Goal: Information Seeking & Learning: Learn about a topic

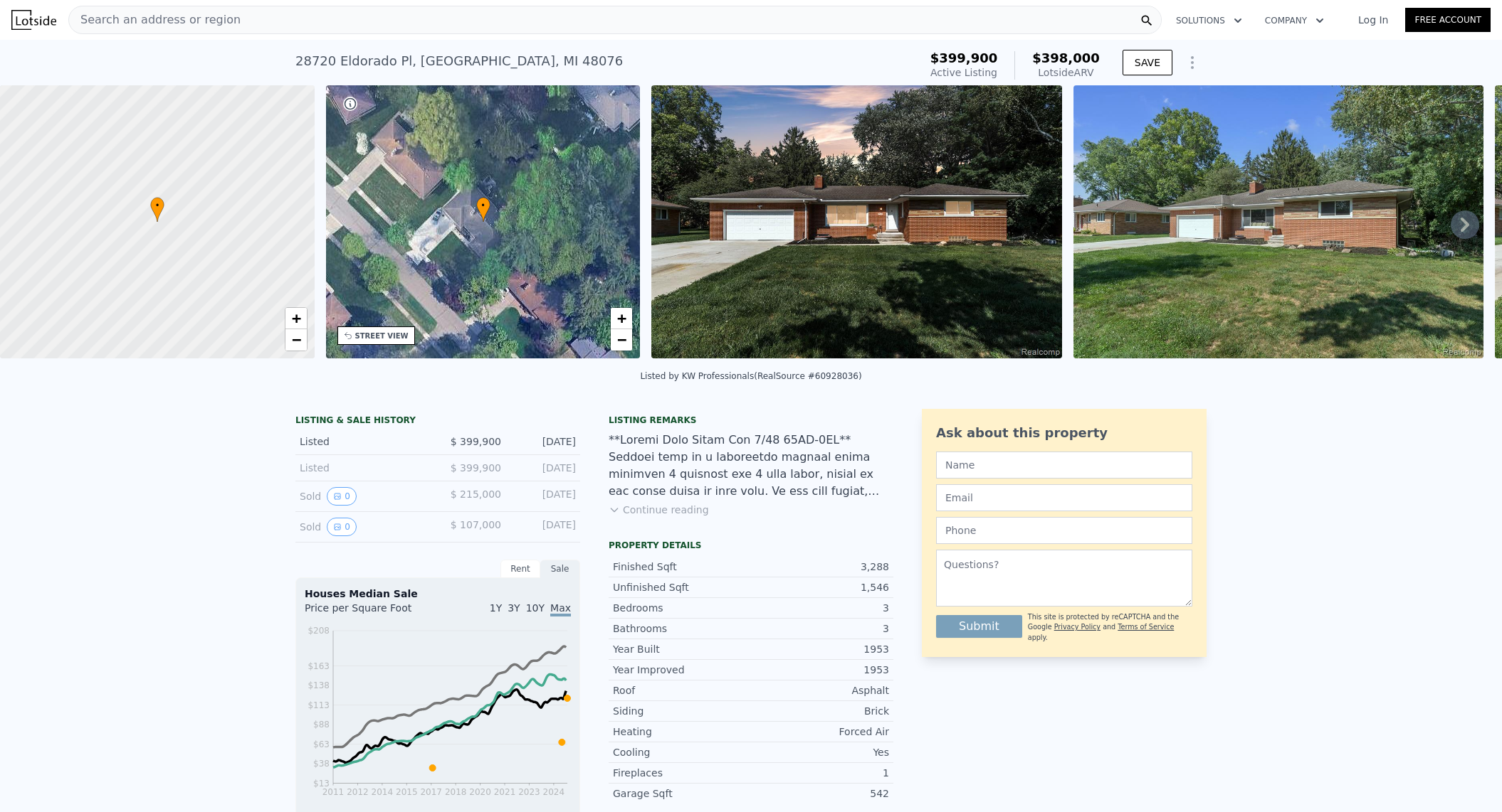
click at [1451, 223] on icon at bounding box center [1465, 225] width 29 height 29
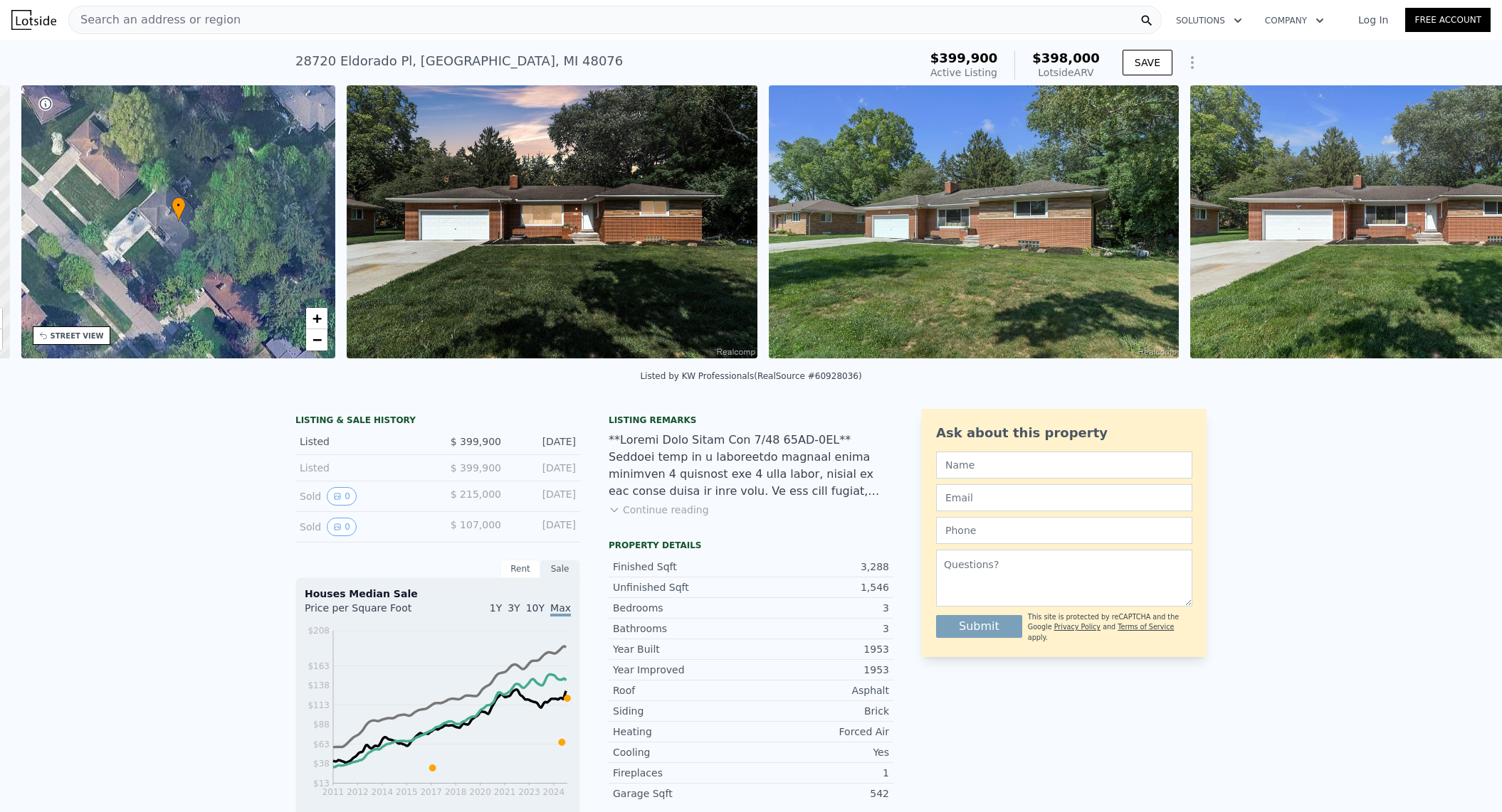
scroll to position [0, 331]
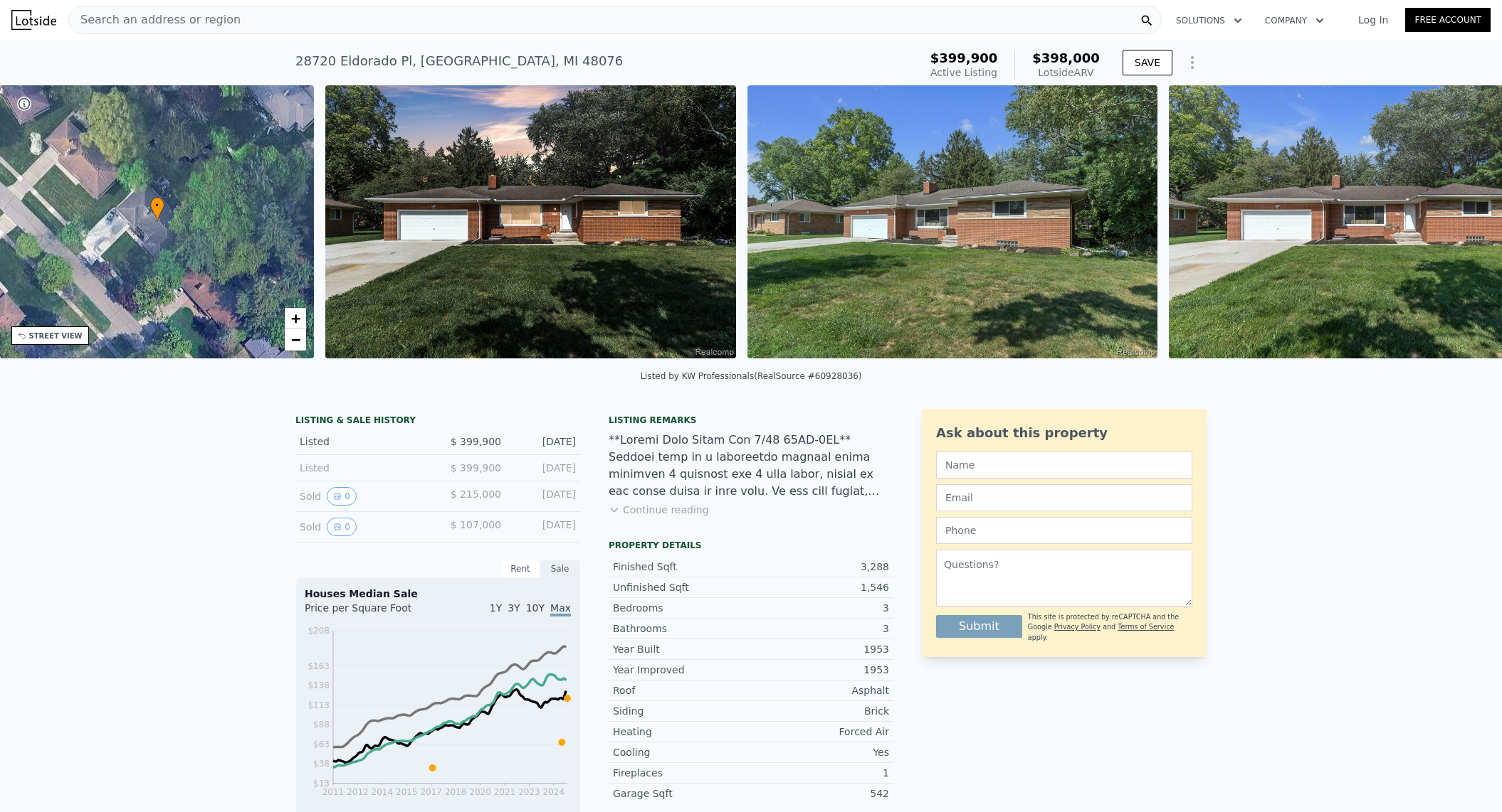
click at [1450, 224] on img at bounding box center [1375, 222] width 411 height 273
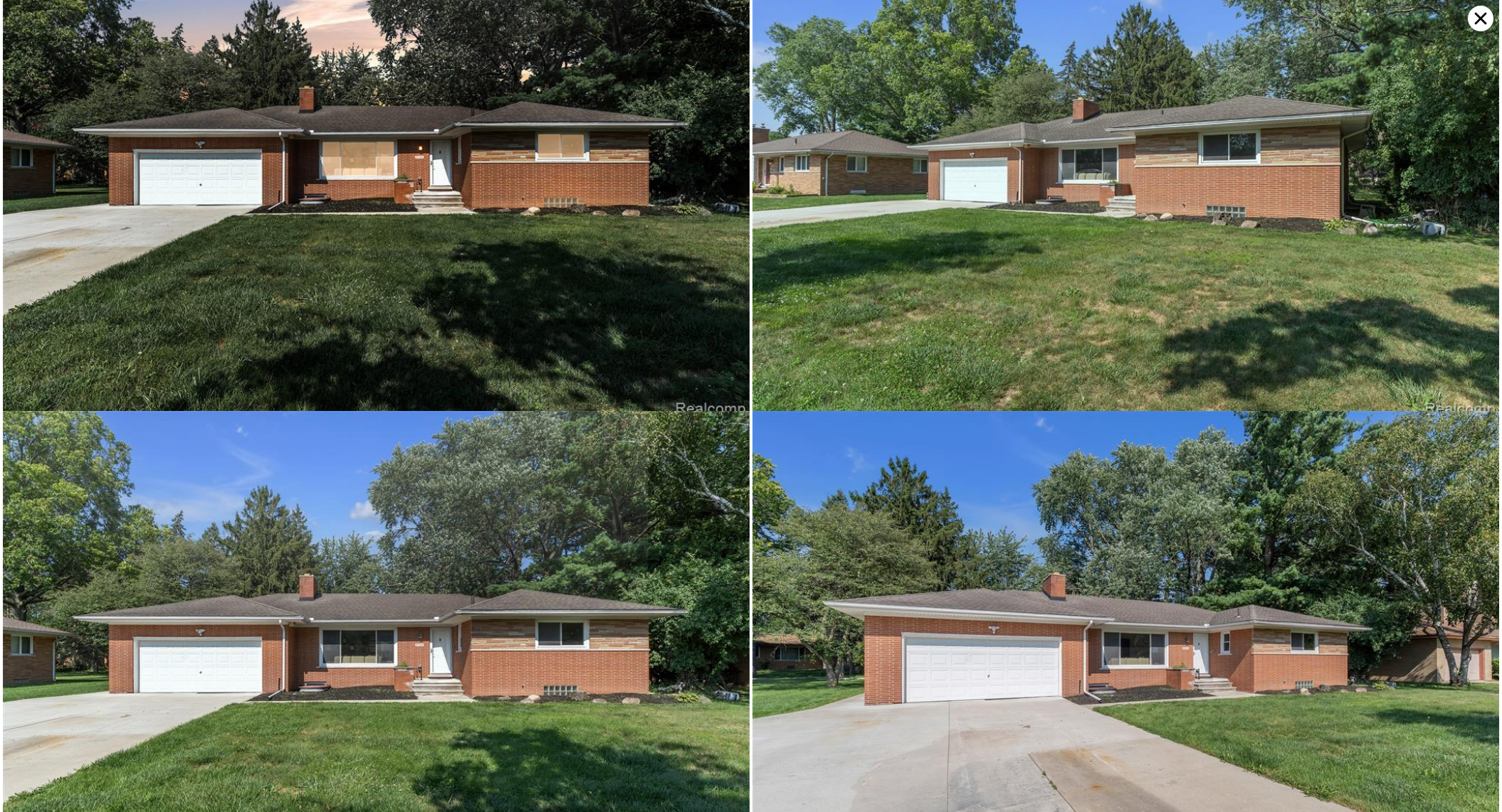
click at [1450, 224] on img at bounding box center [1126, 171] width 747 height 497
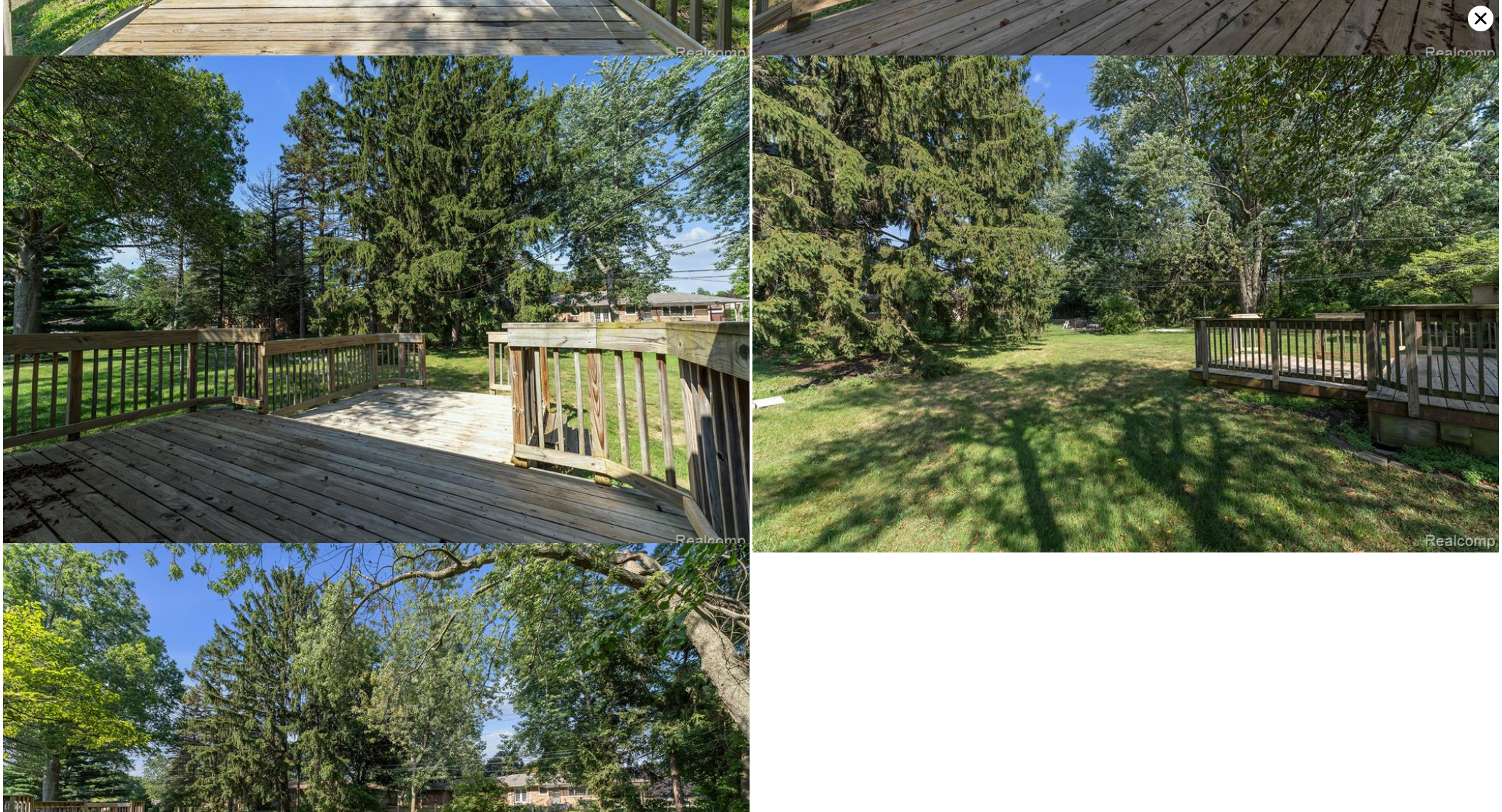
scroll to position [14323, 0]
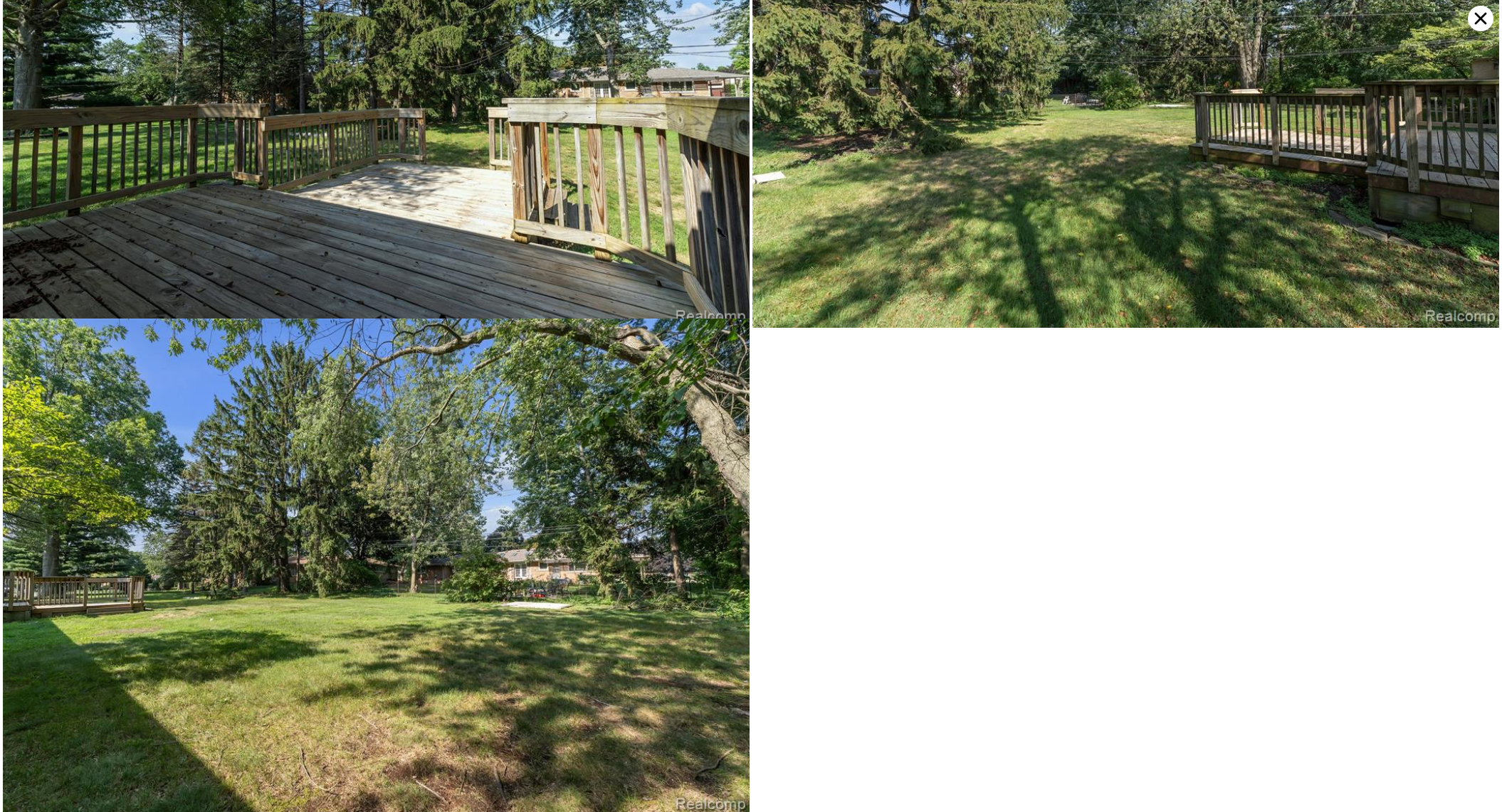
click at [1477, 17] on icon at bounding box center [1480, 18] width 26 height 26
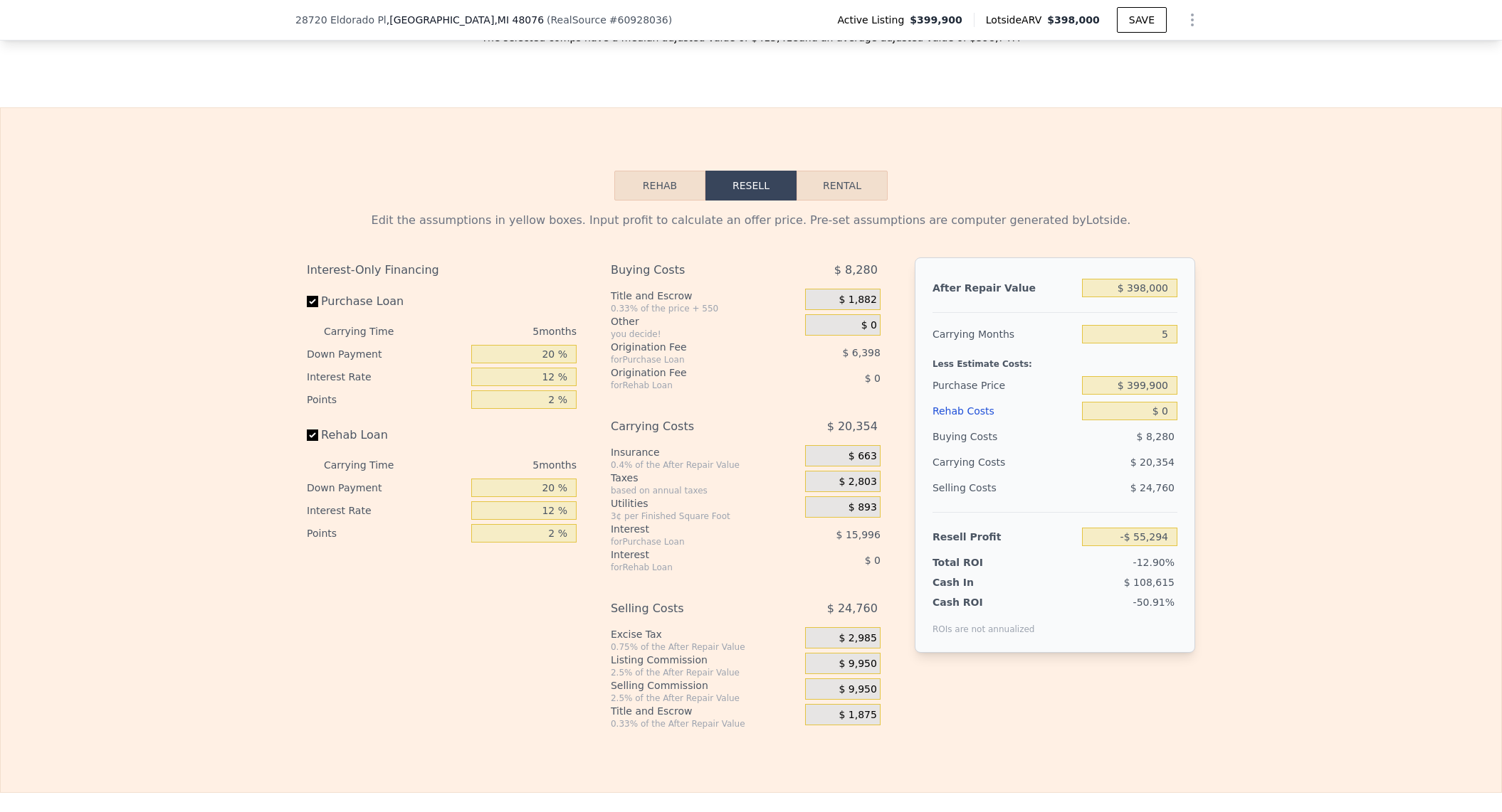
scroll to position [1916, 0]
click at [678, 203] on button "Rehab" at bounding box center [659, 188] width 91 height 30
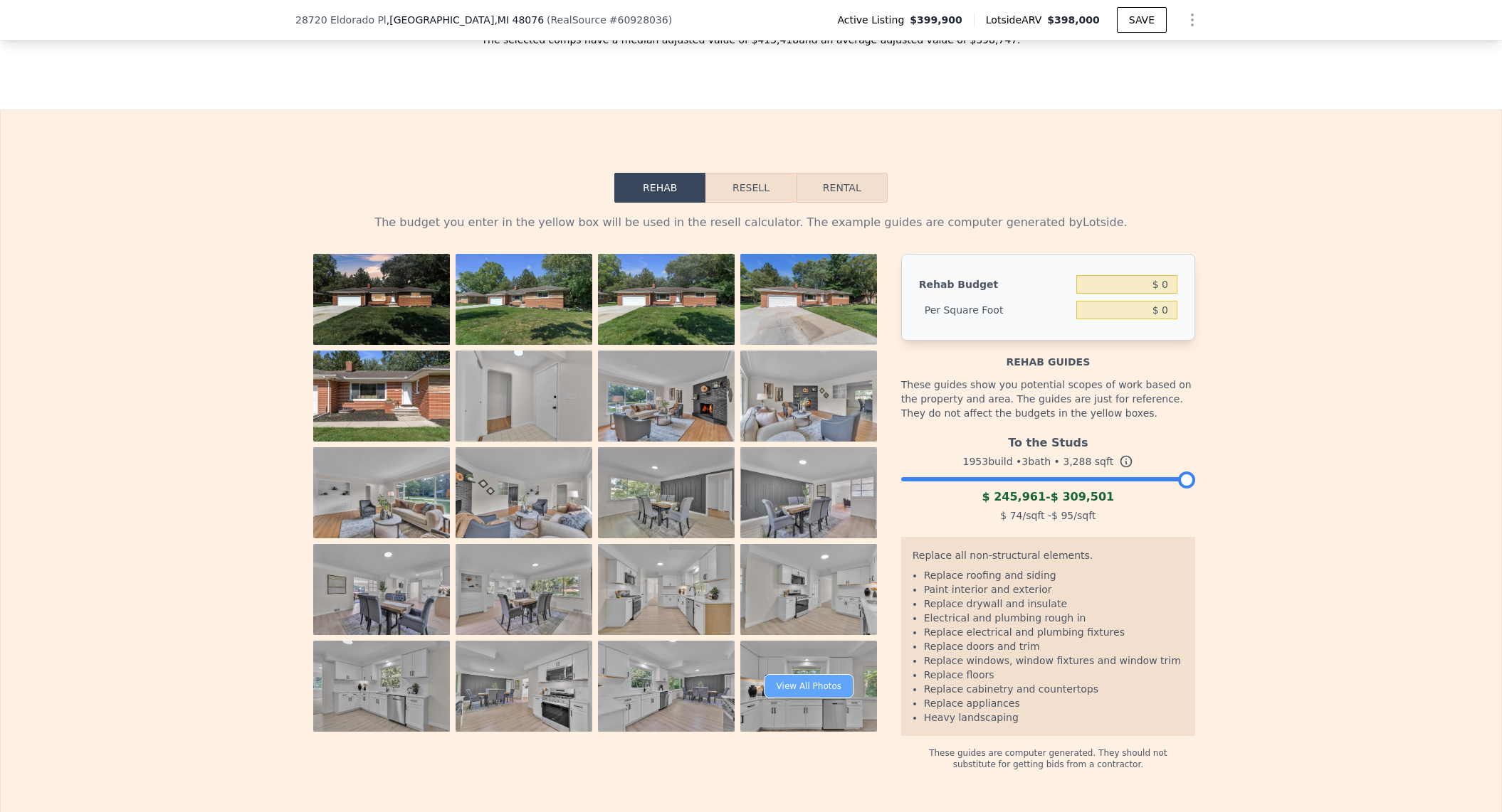
click at [782, 699] on div "View All Photos" at bounding box center [809, 686] width 89 height 24
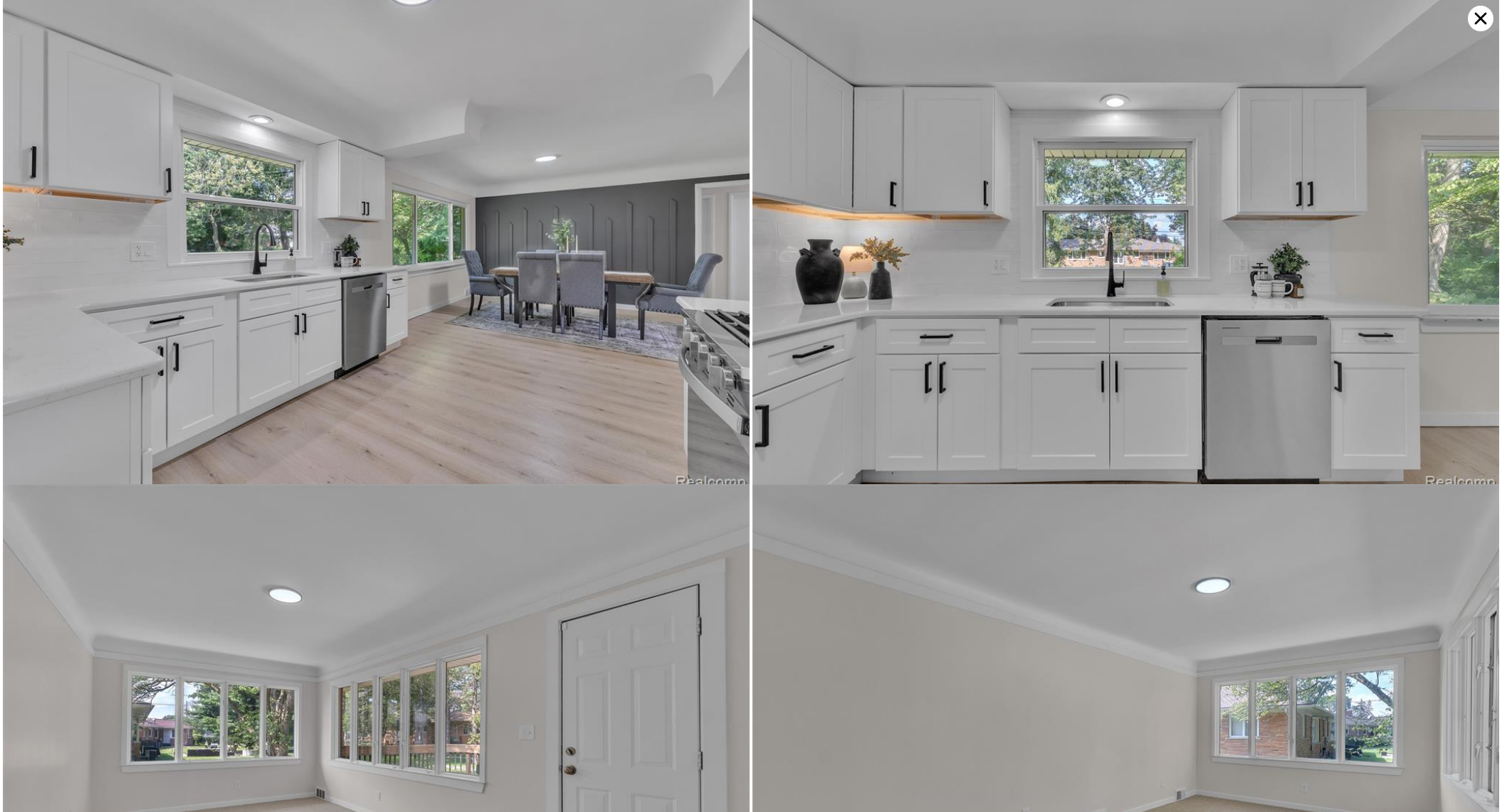
scroll to position [4392, 0]
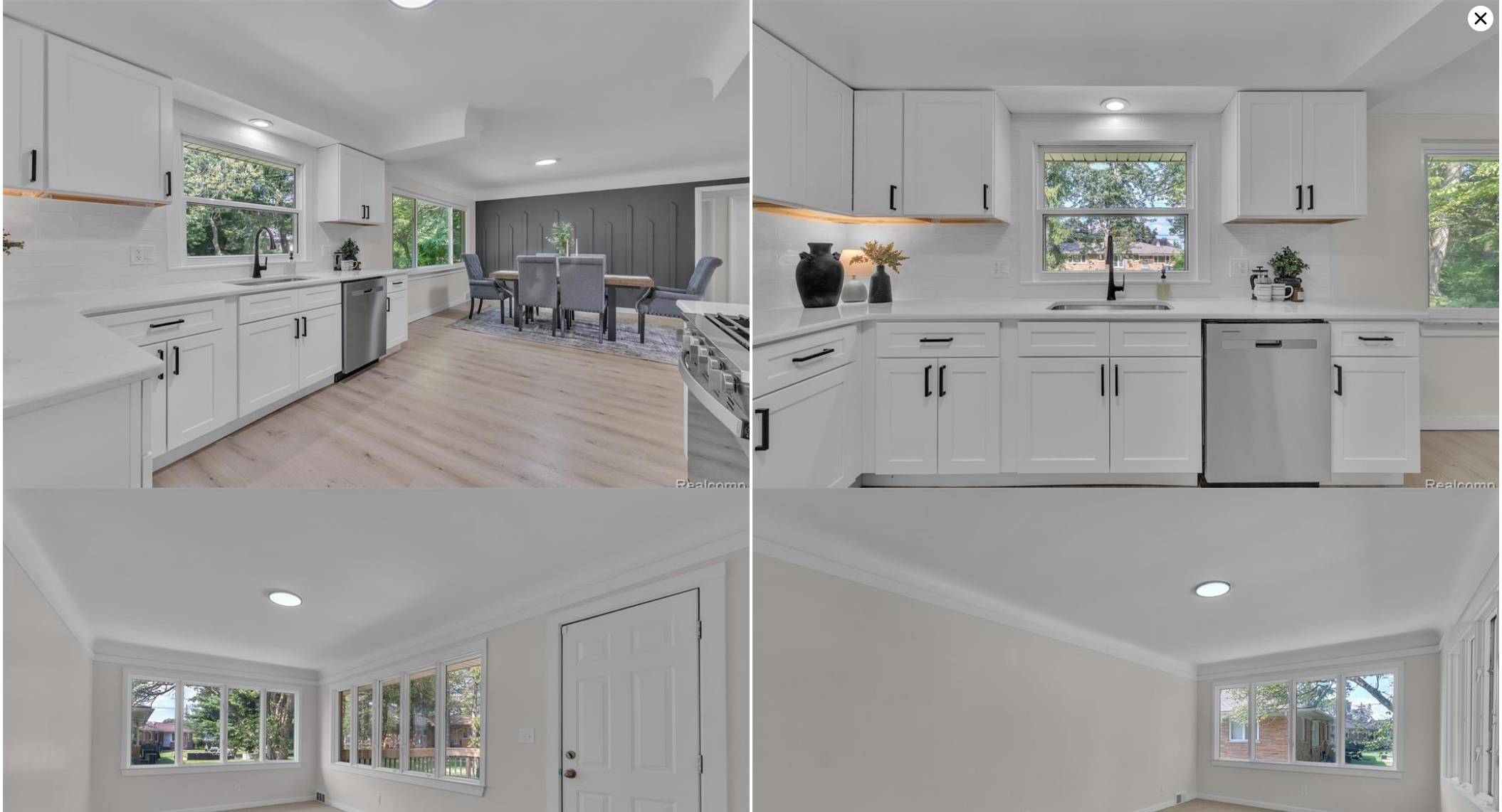
click at [1487, 20] on icon at bounding box center [1480, 18] width 26 height 26
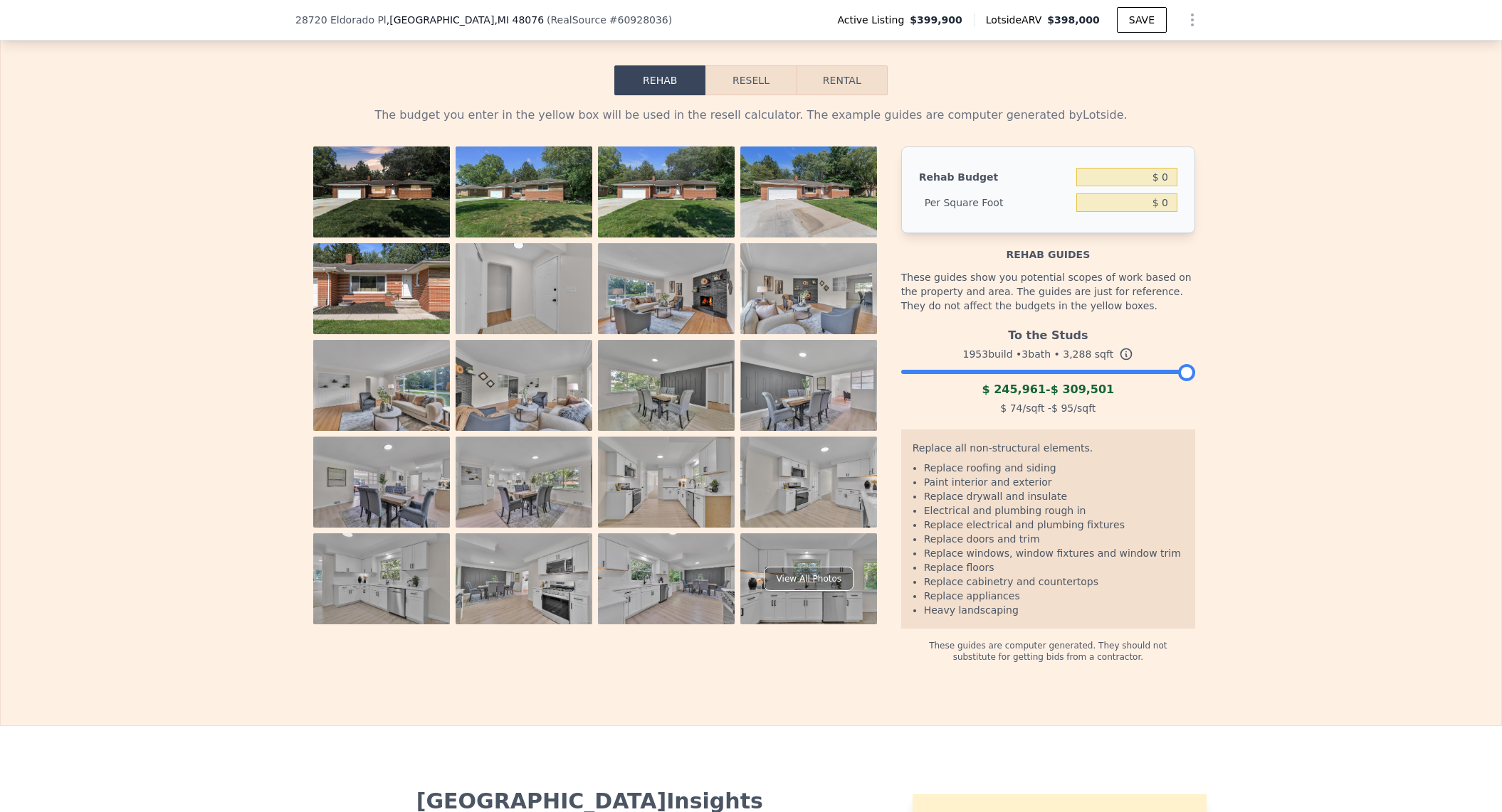
scroll to position [2058, 0]
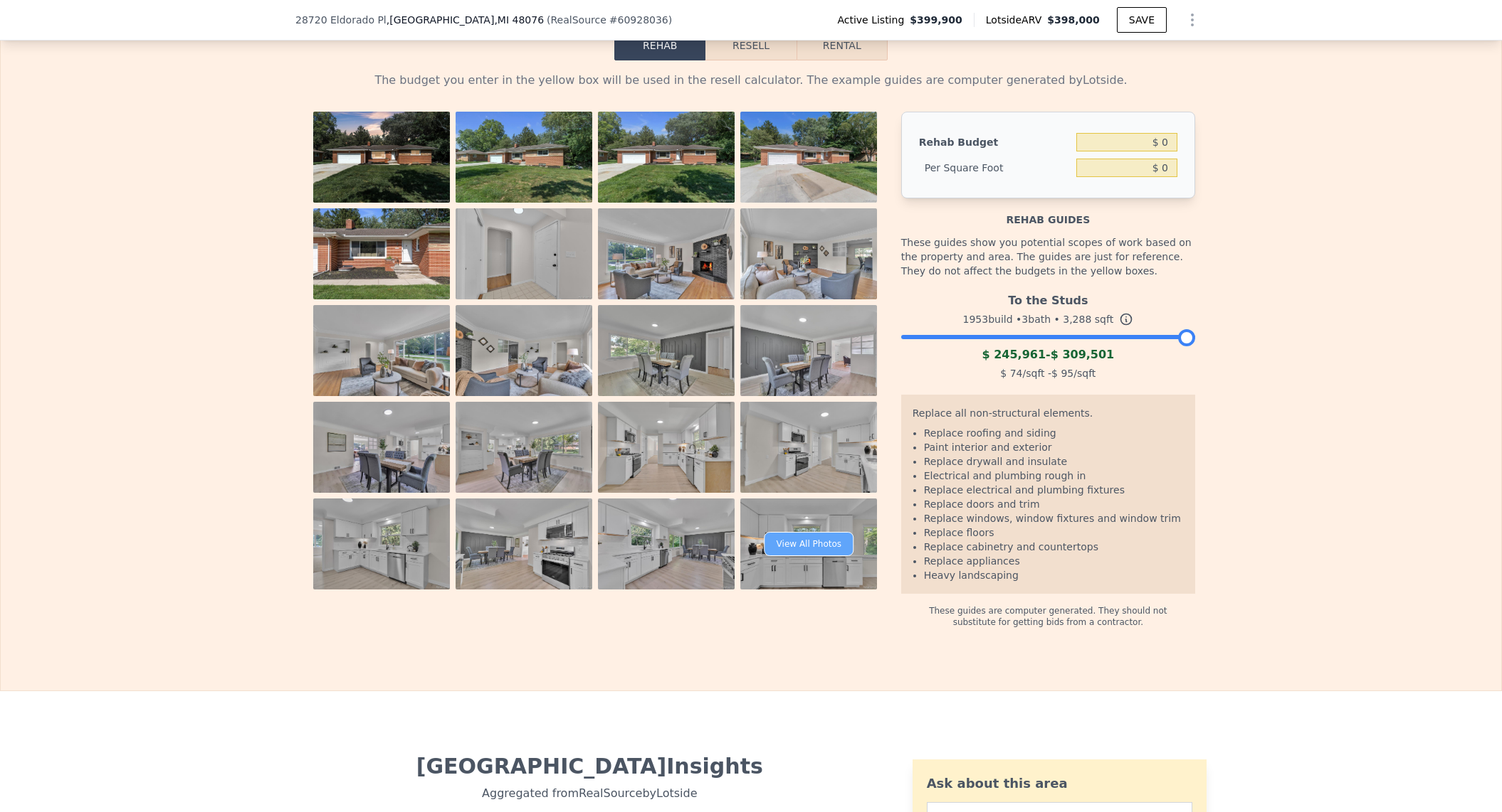
click at [812, 556] on div "View All Photos" at bounding box center [809, 544] width 89 height 24
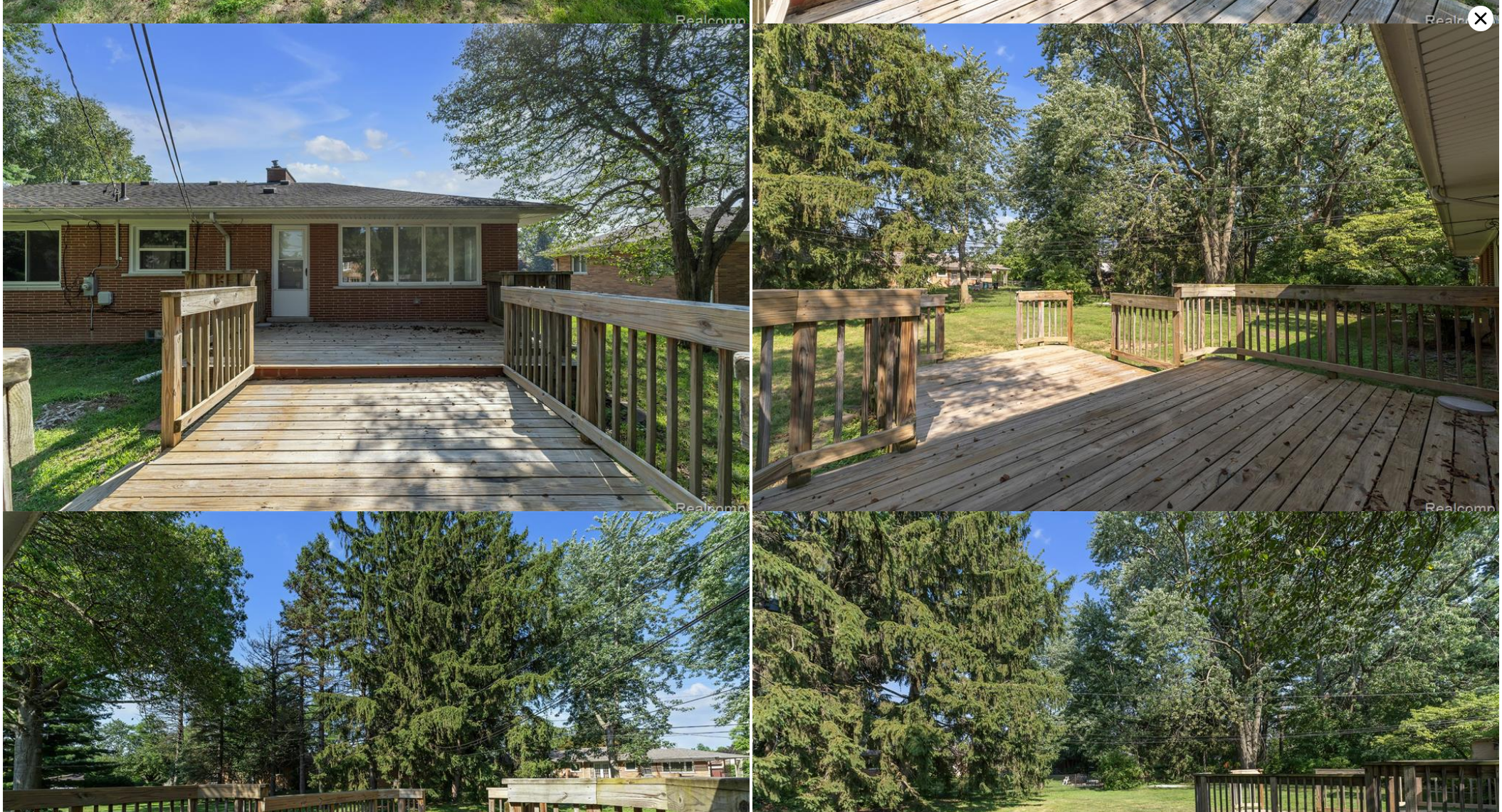
scroll to position [14323, 0]
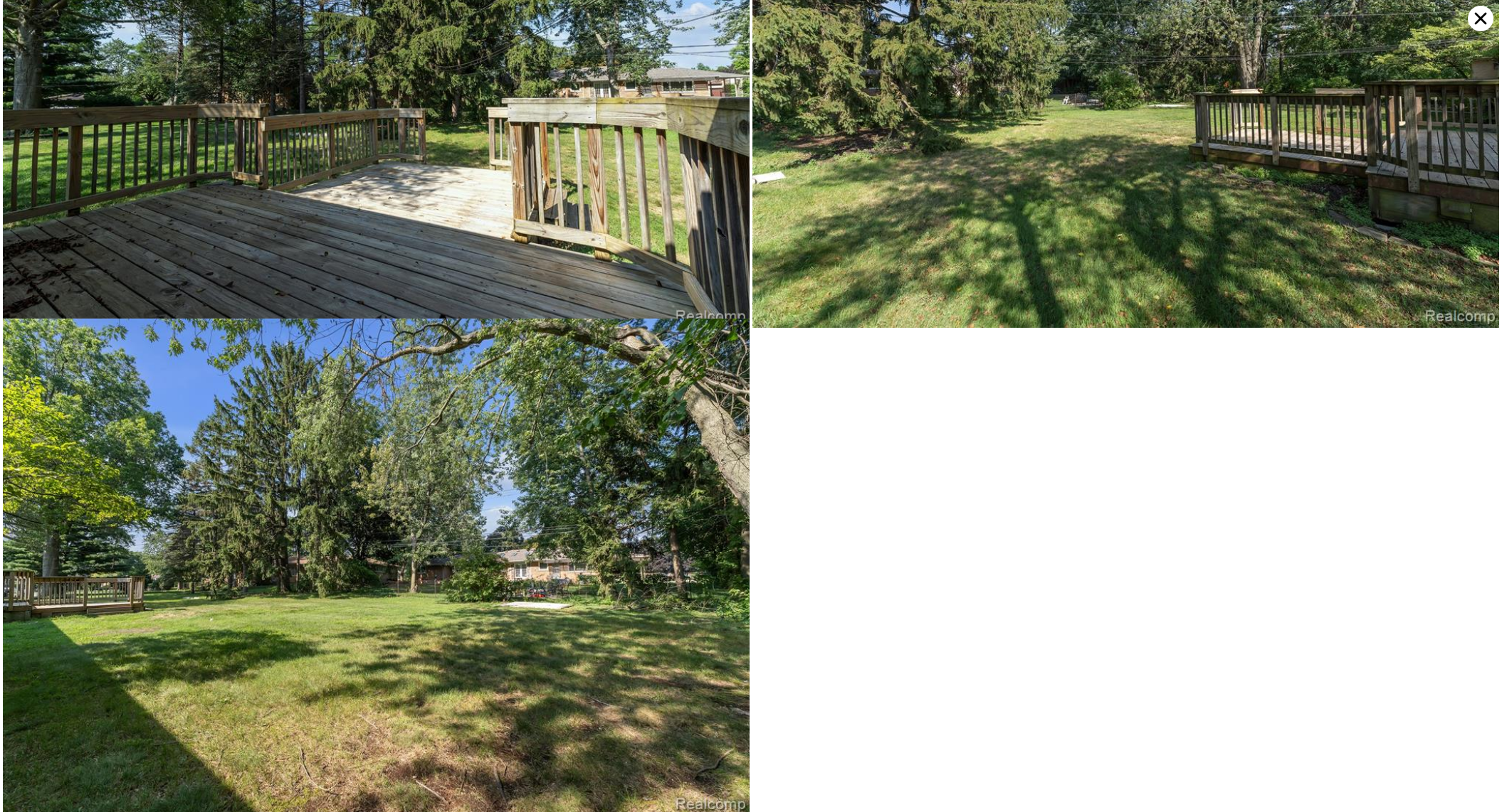
click at [1480, 22] on icon at bounding box center [1480, 18] width 26 height 26
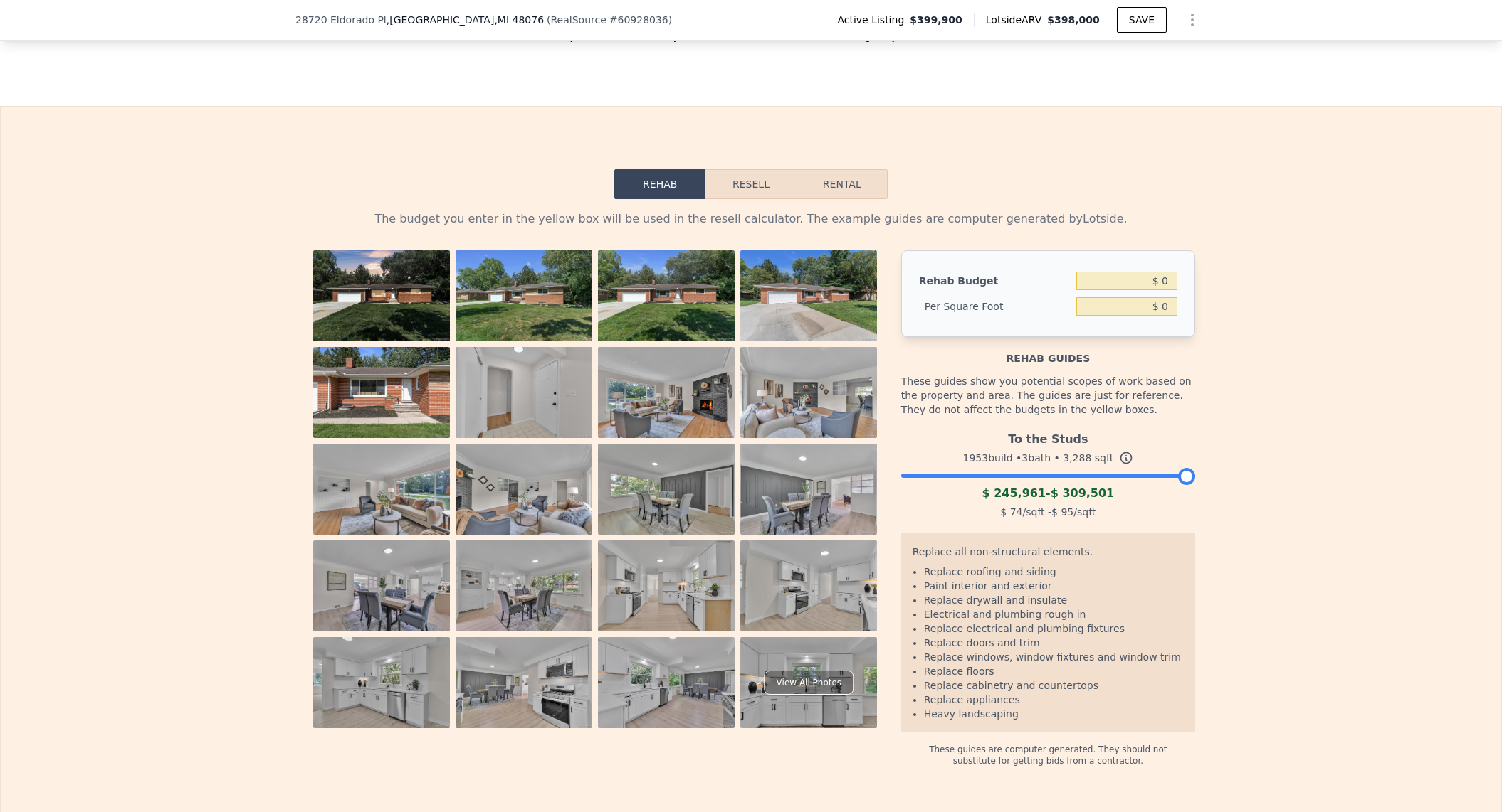
scroll to position [1845, 0]
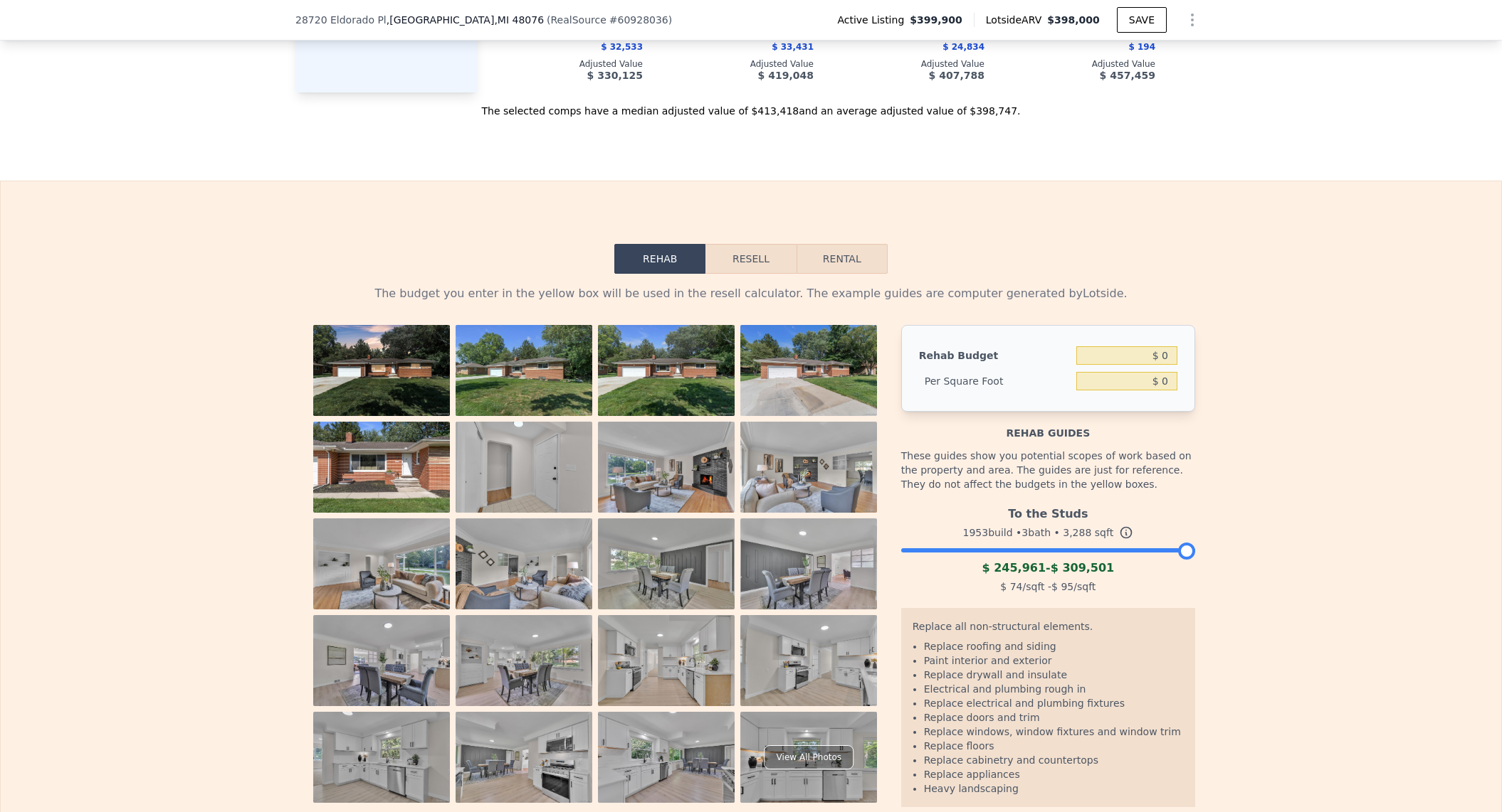
click at [812, 274] on button "Rental" at bounding box center [841, 258] width 91 height 30
select select "30"
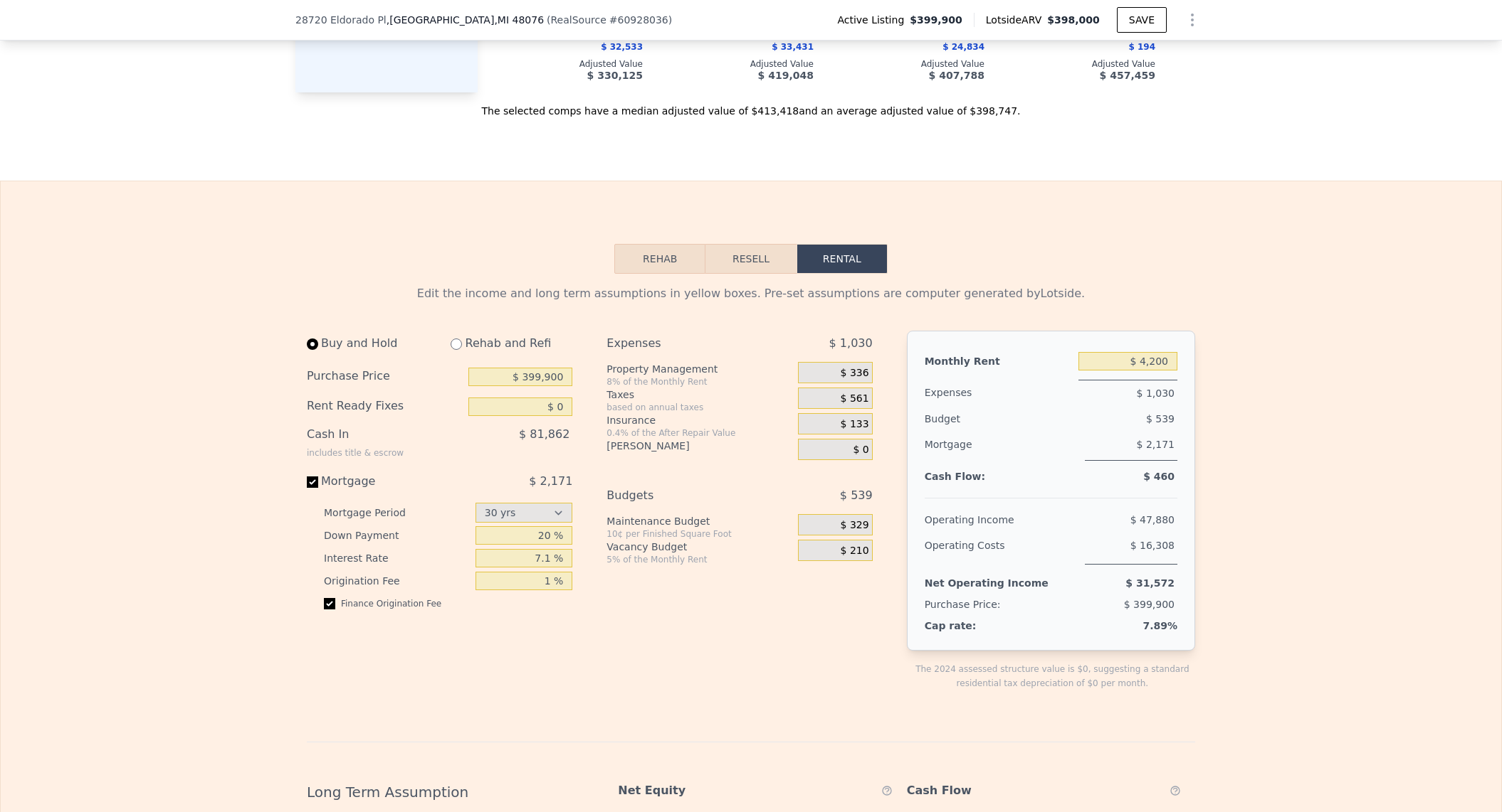
click at [720, 273] on button "Resell" at bounding box center [751, 258] width 91 height 30
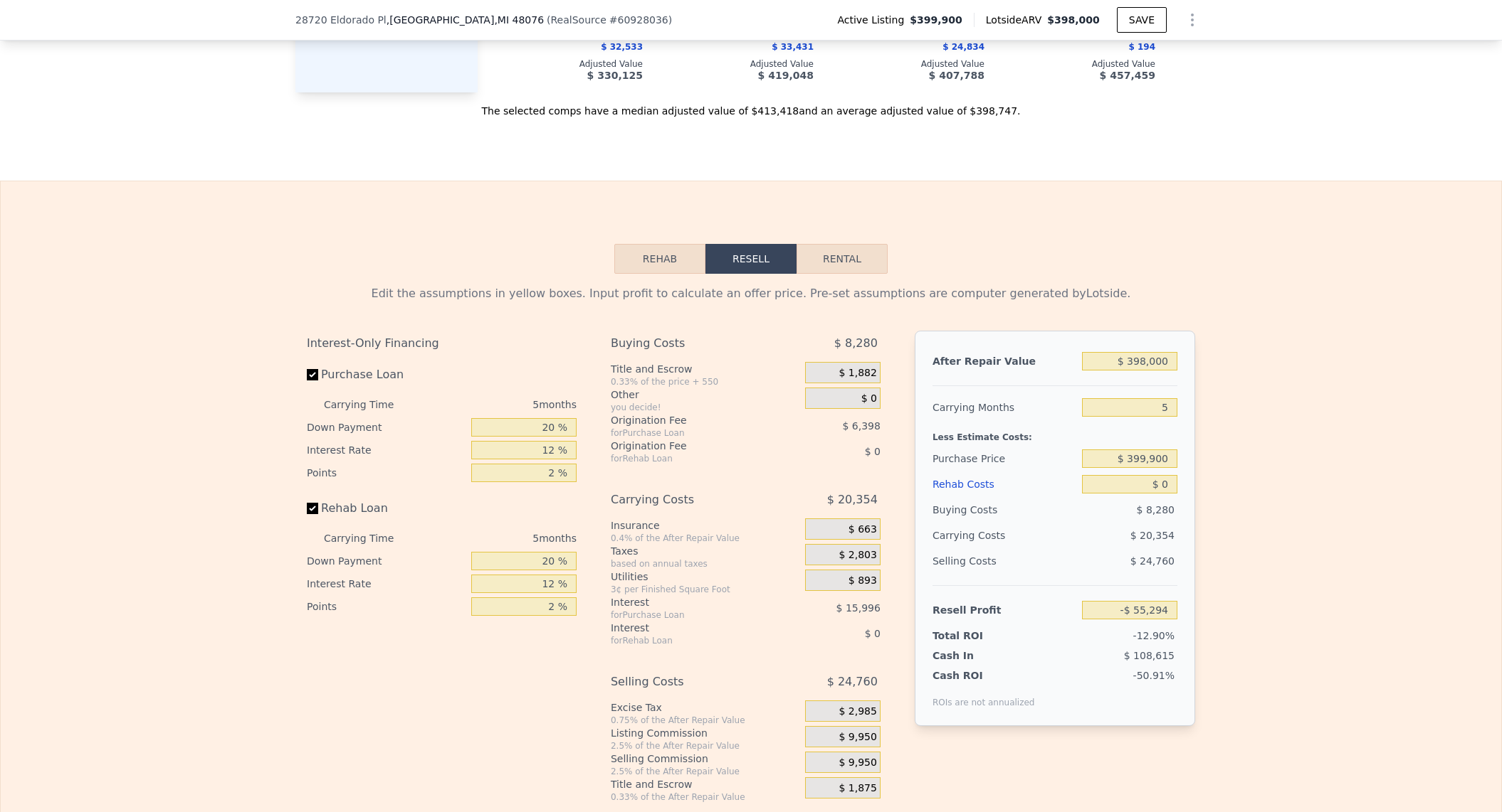
click at [634, 274] on button "Rehab" at bounding box center [659, 258] width 91 height 30
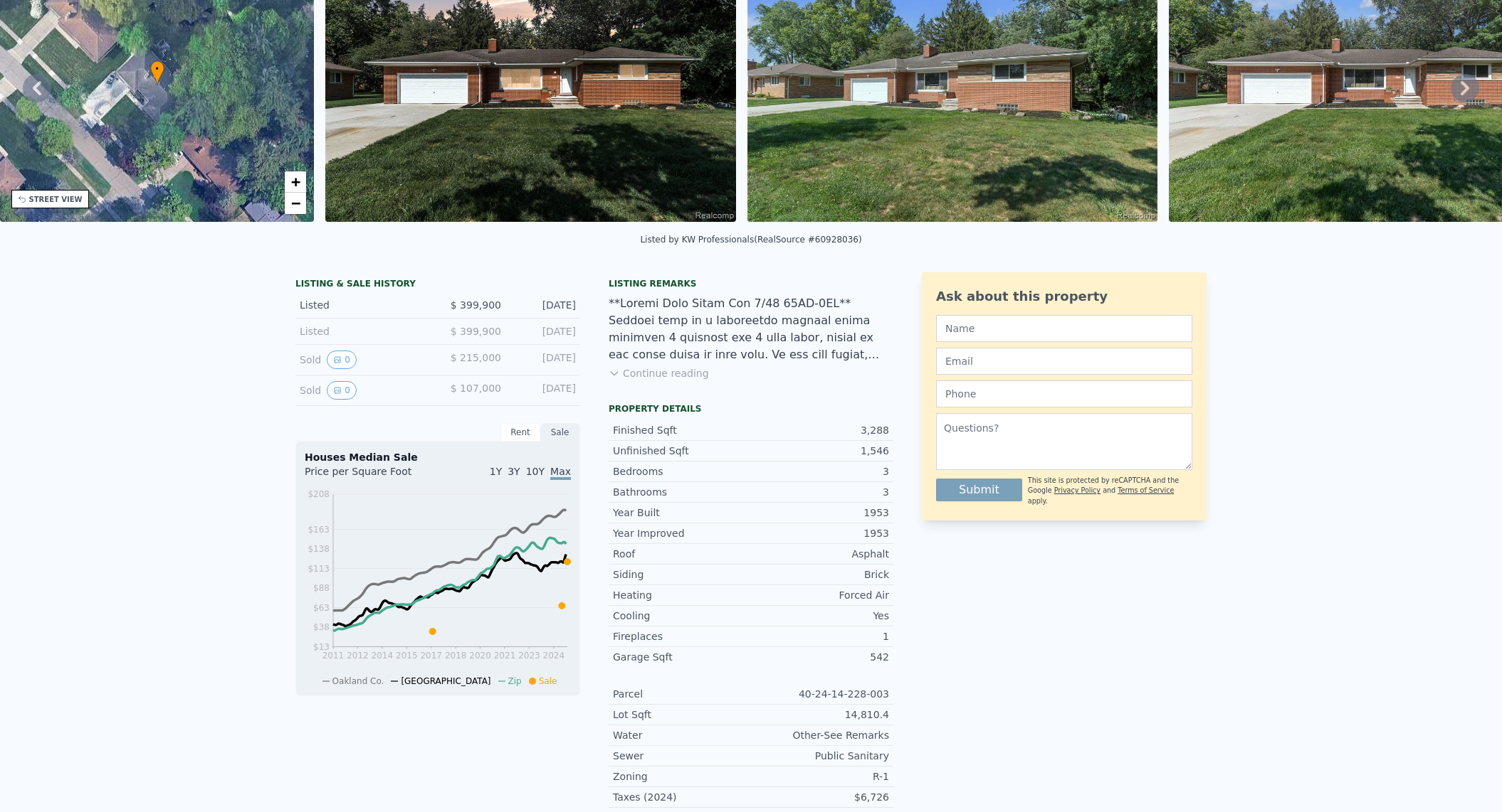
scroll to position [5, 0]
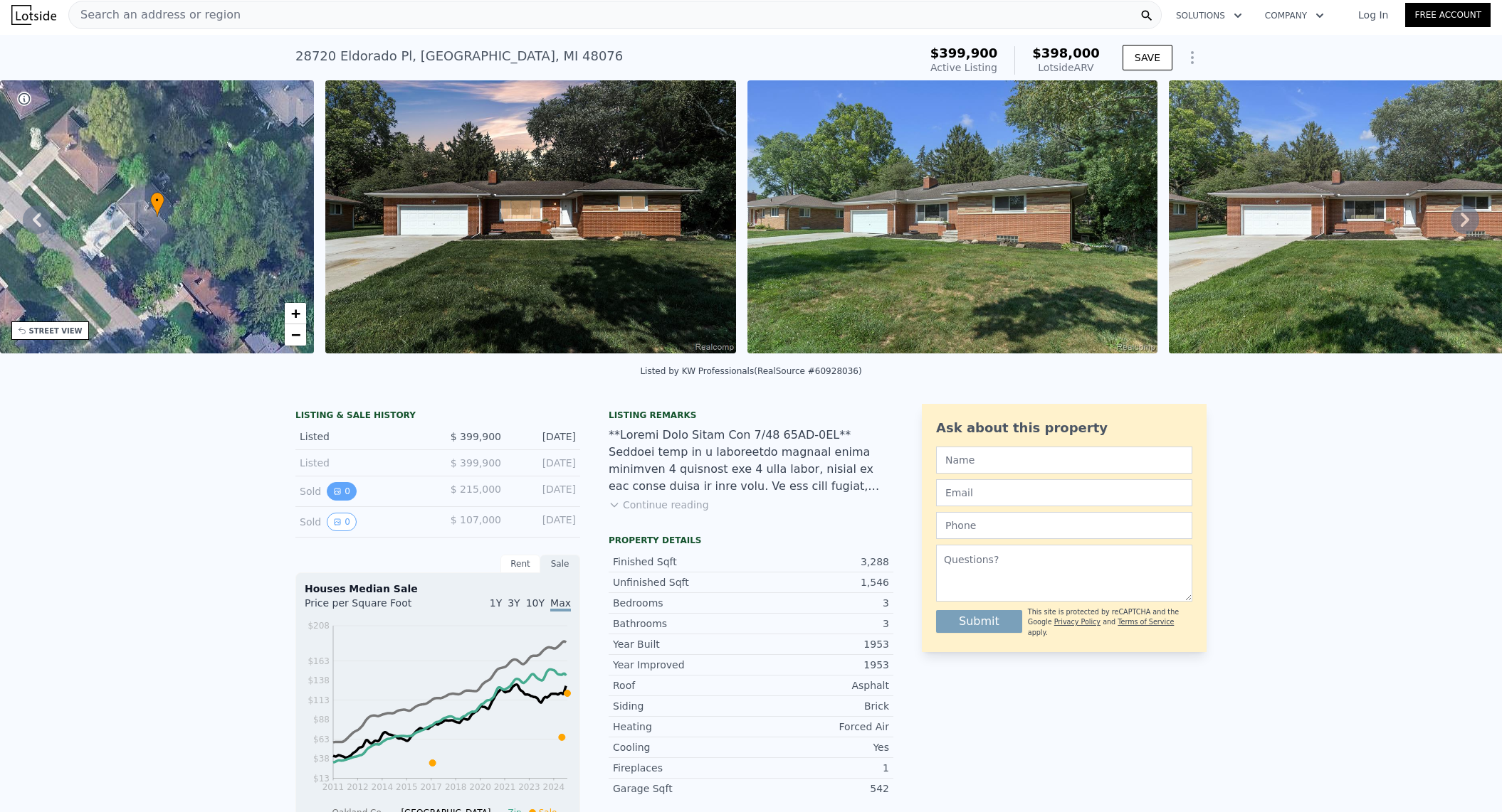
click at [333, 496] on icon "View historical data" at bounding box center [338, 492] width 9 height 9
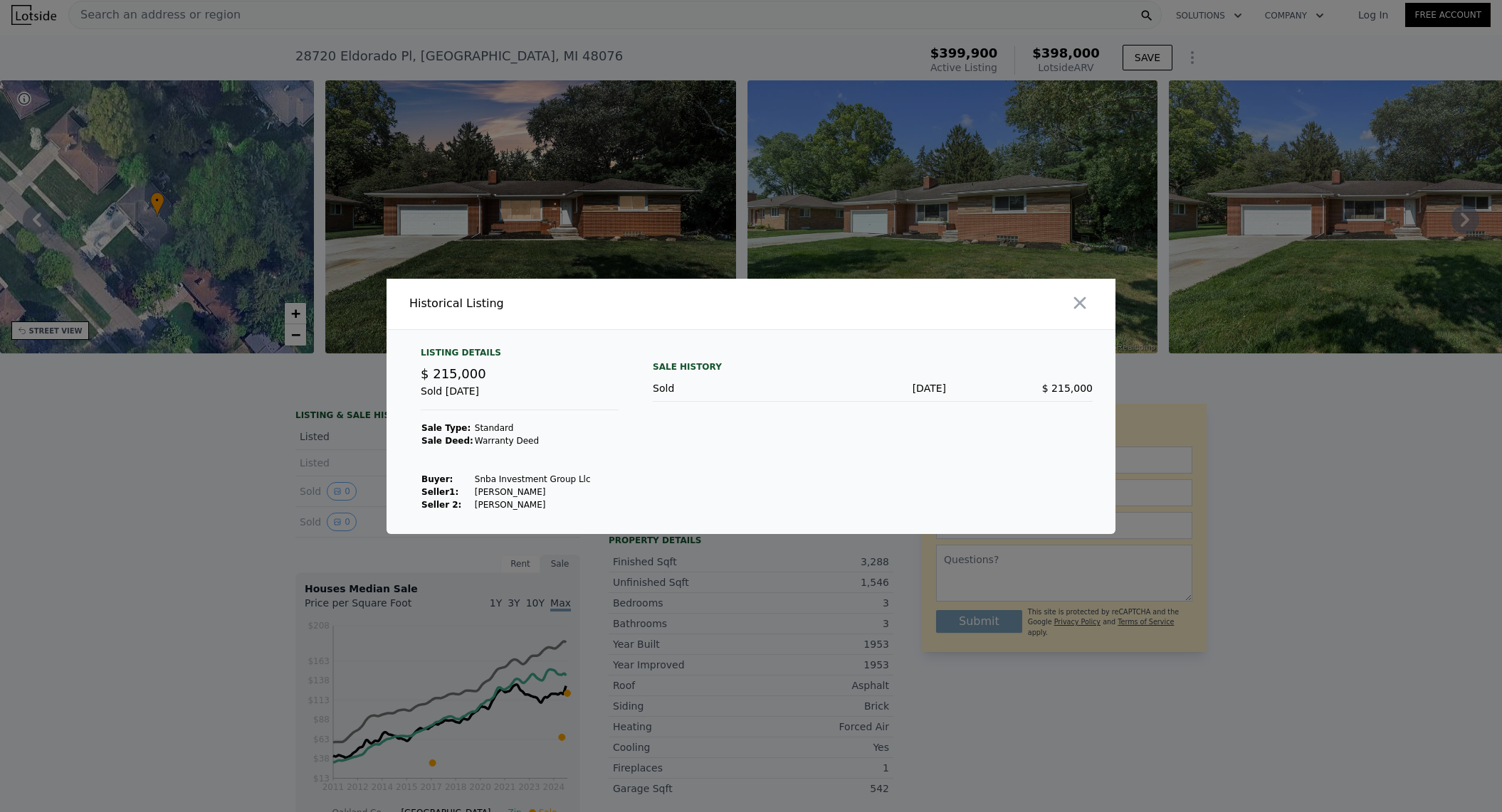
click at [329, 502] on div at bounding box center [751, 406] width 1502 height 812
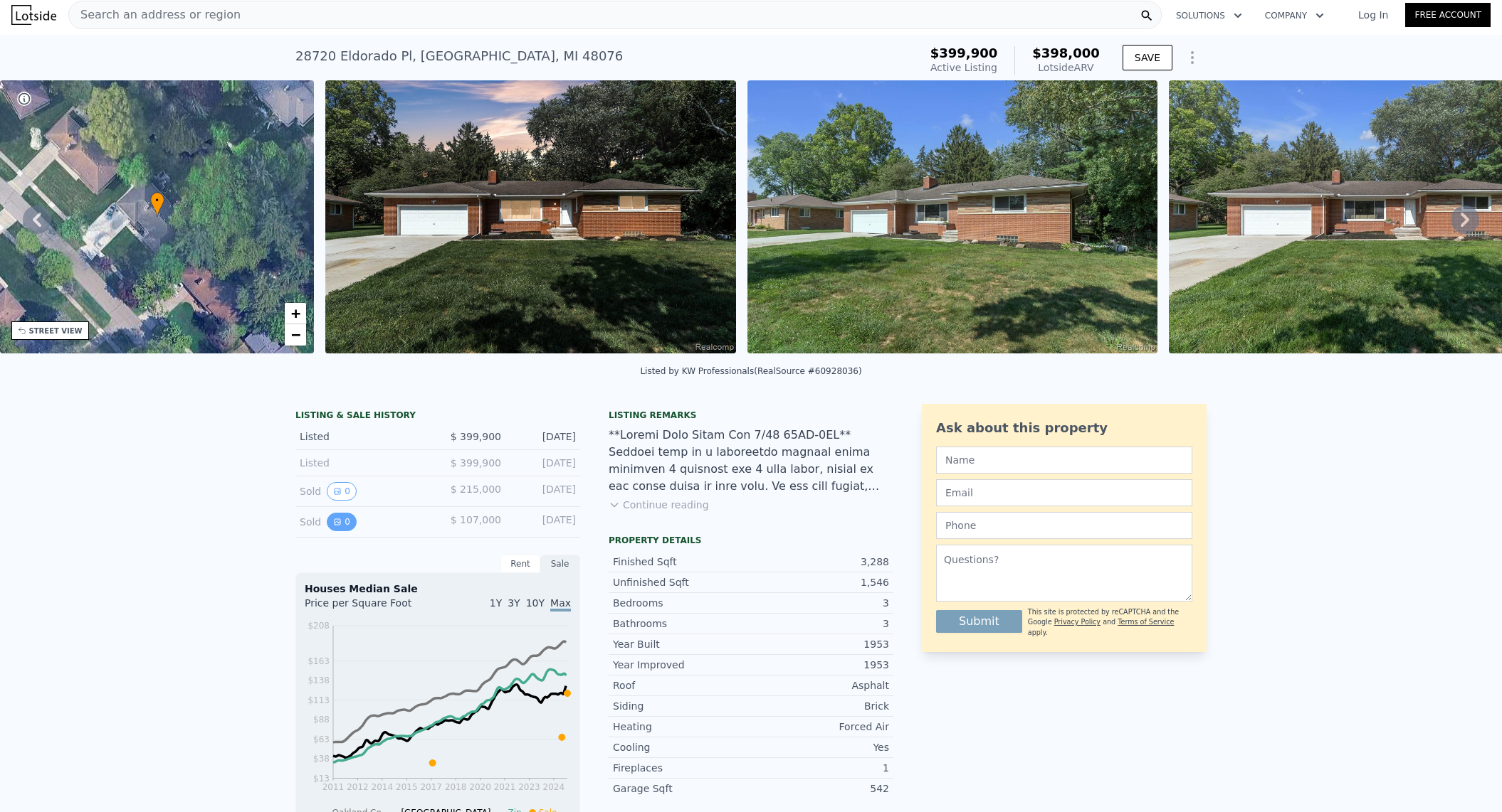
click at [336, 531] on button "0" at bounding box center [341, 522] width 30 height 19
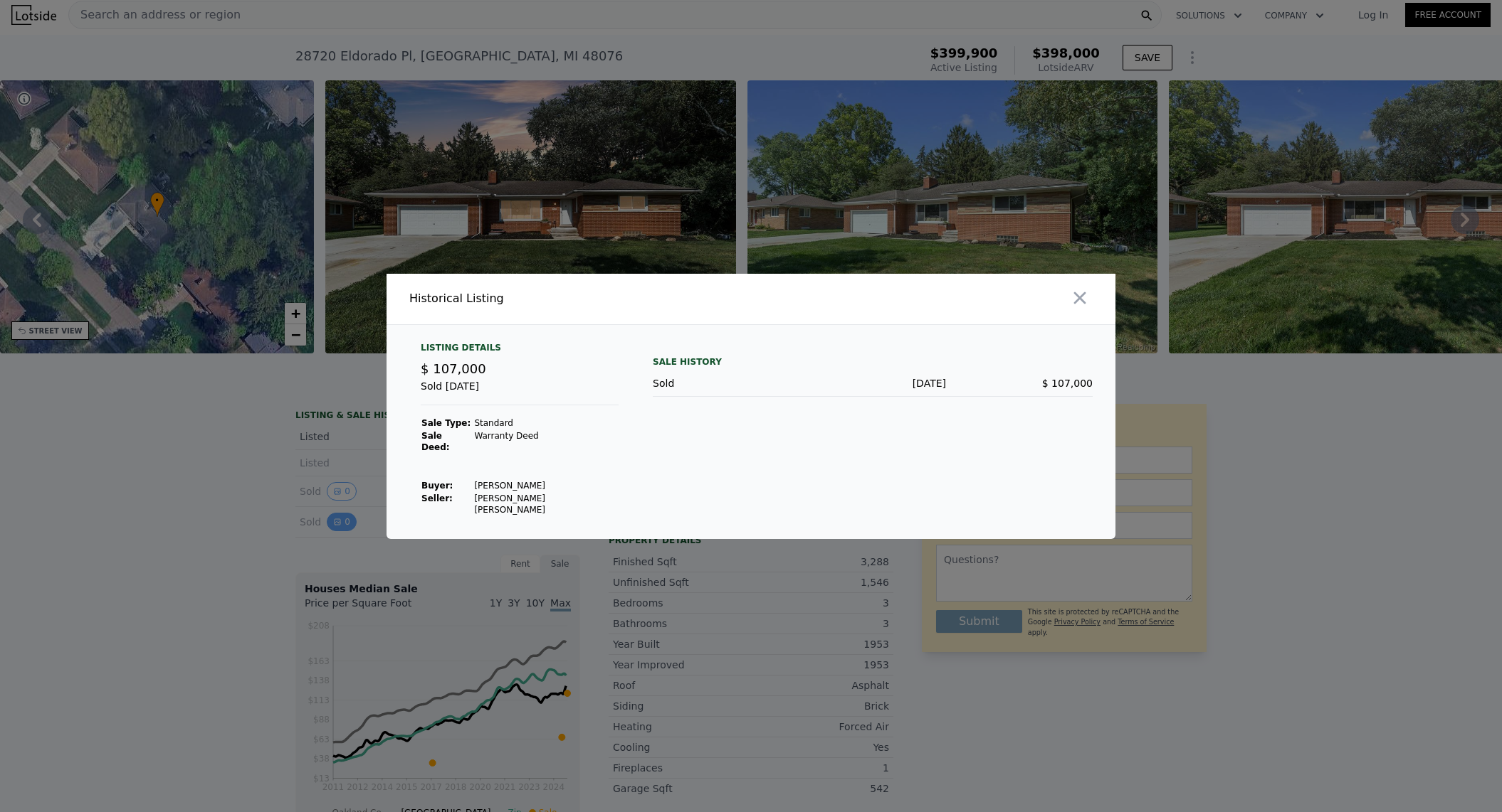
click at [336, 531] on div at bounding box center [751, 406] width 1502 height 812
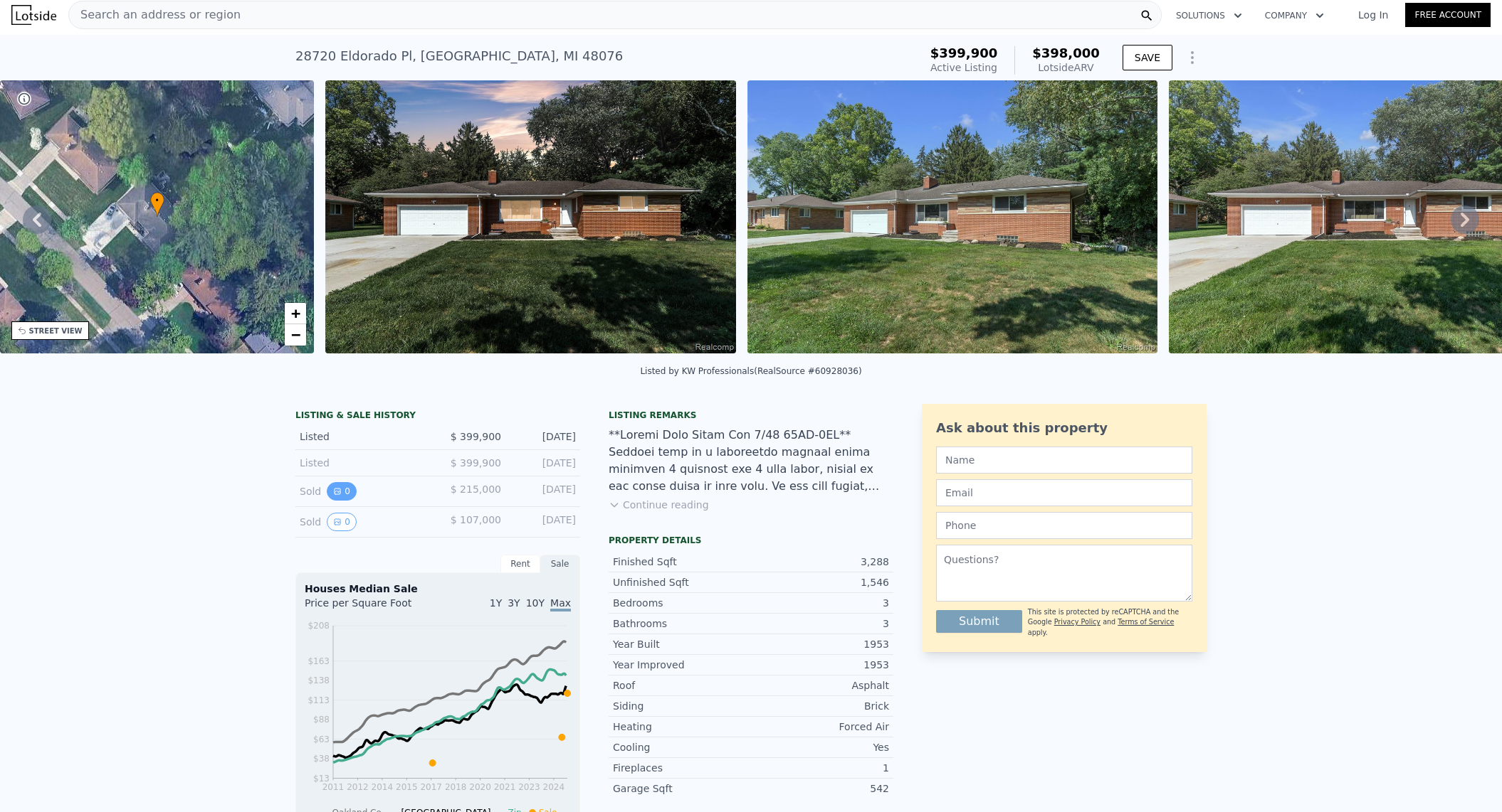
click at [339, 501] on button "0" at bounding box center [341, 492] width 30 height 19
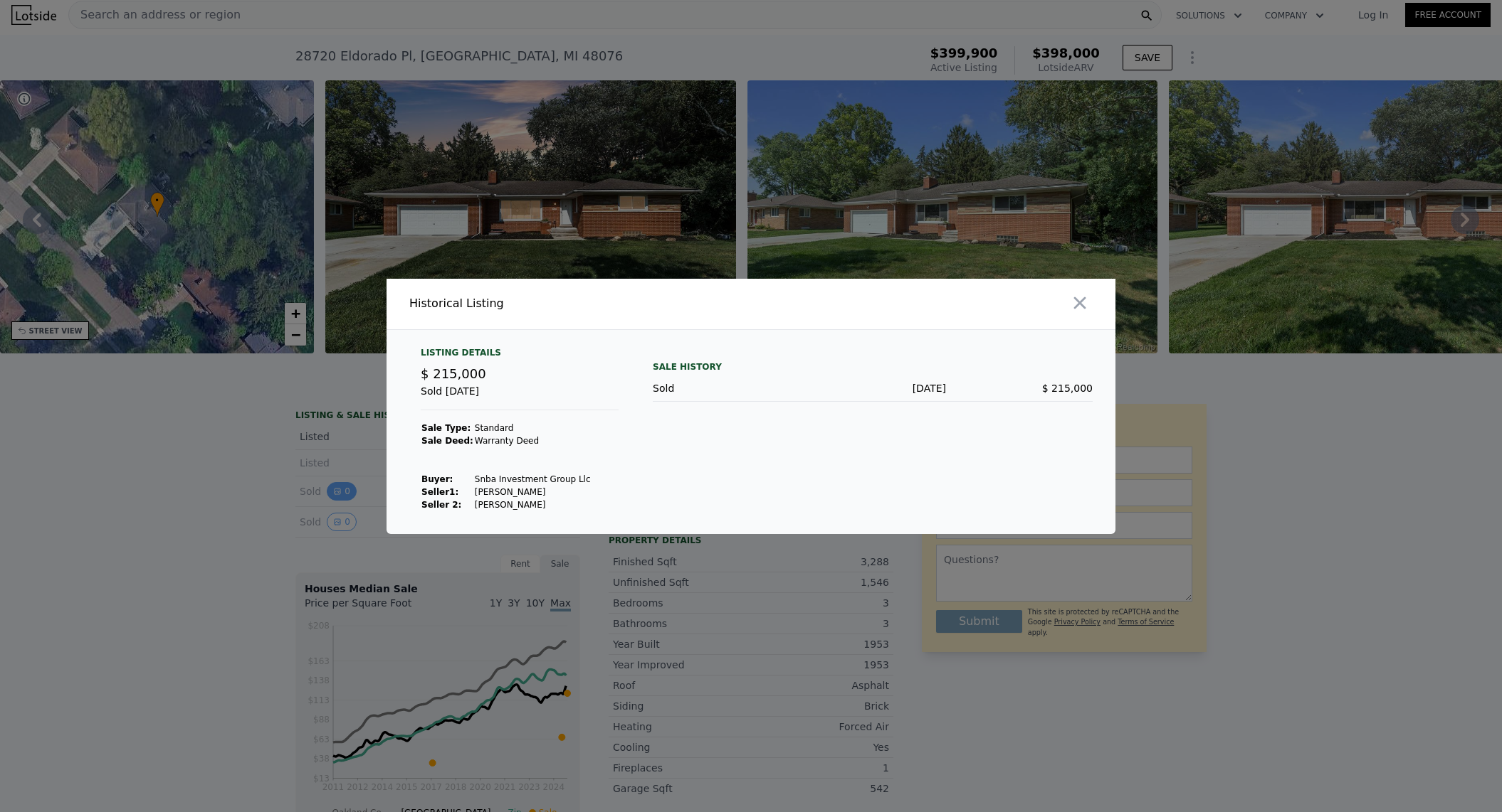
click at [339, 503] on div at bounding box center [751, 406] width 1502 height 812
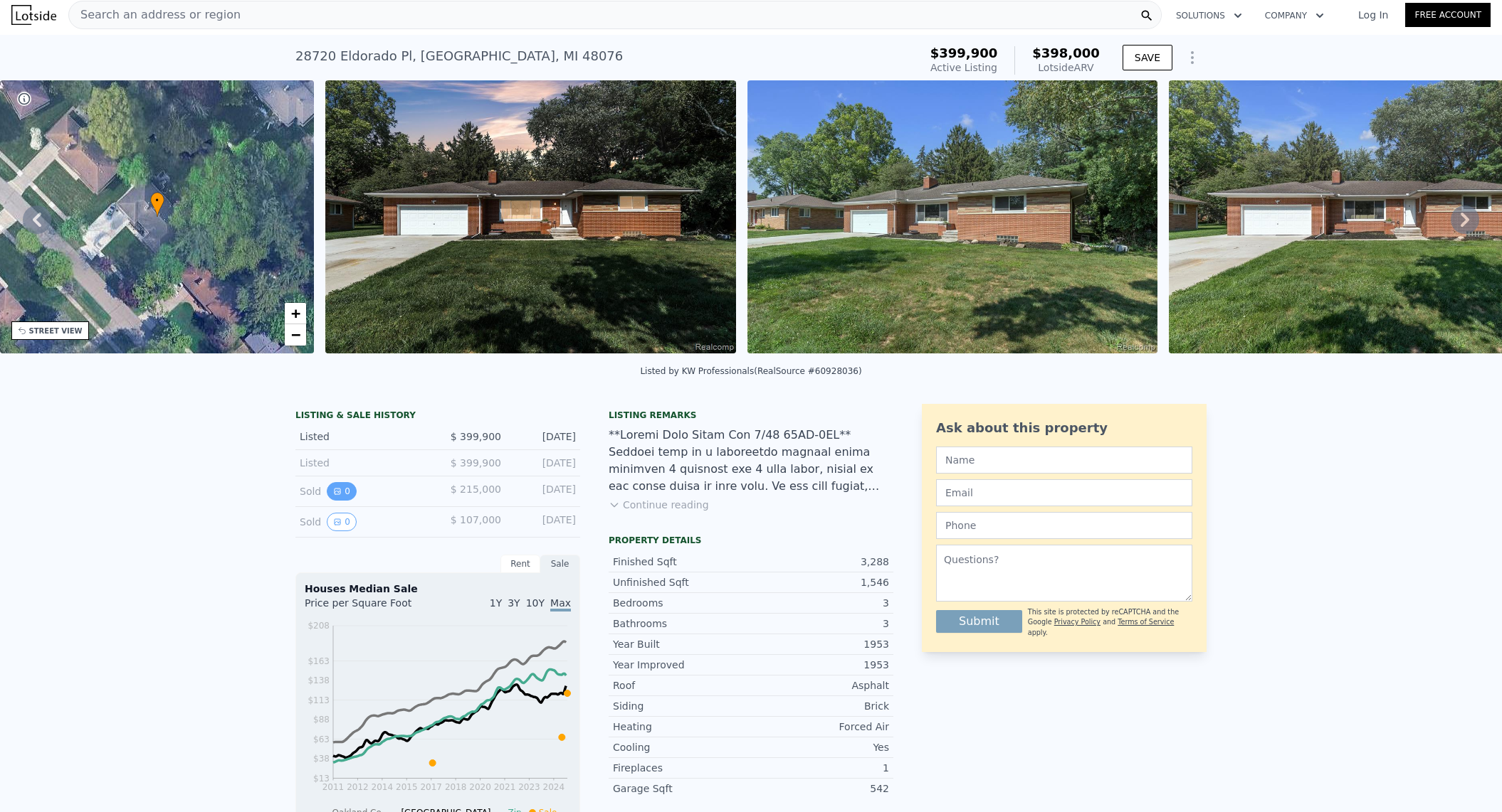
click at [342, 501] on button "0" at bounding box center [341, 492] width 30 height 19
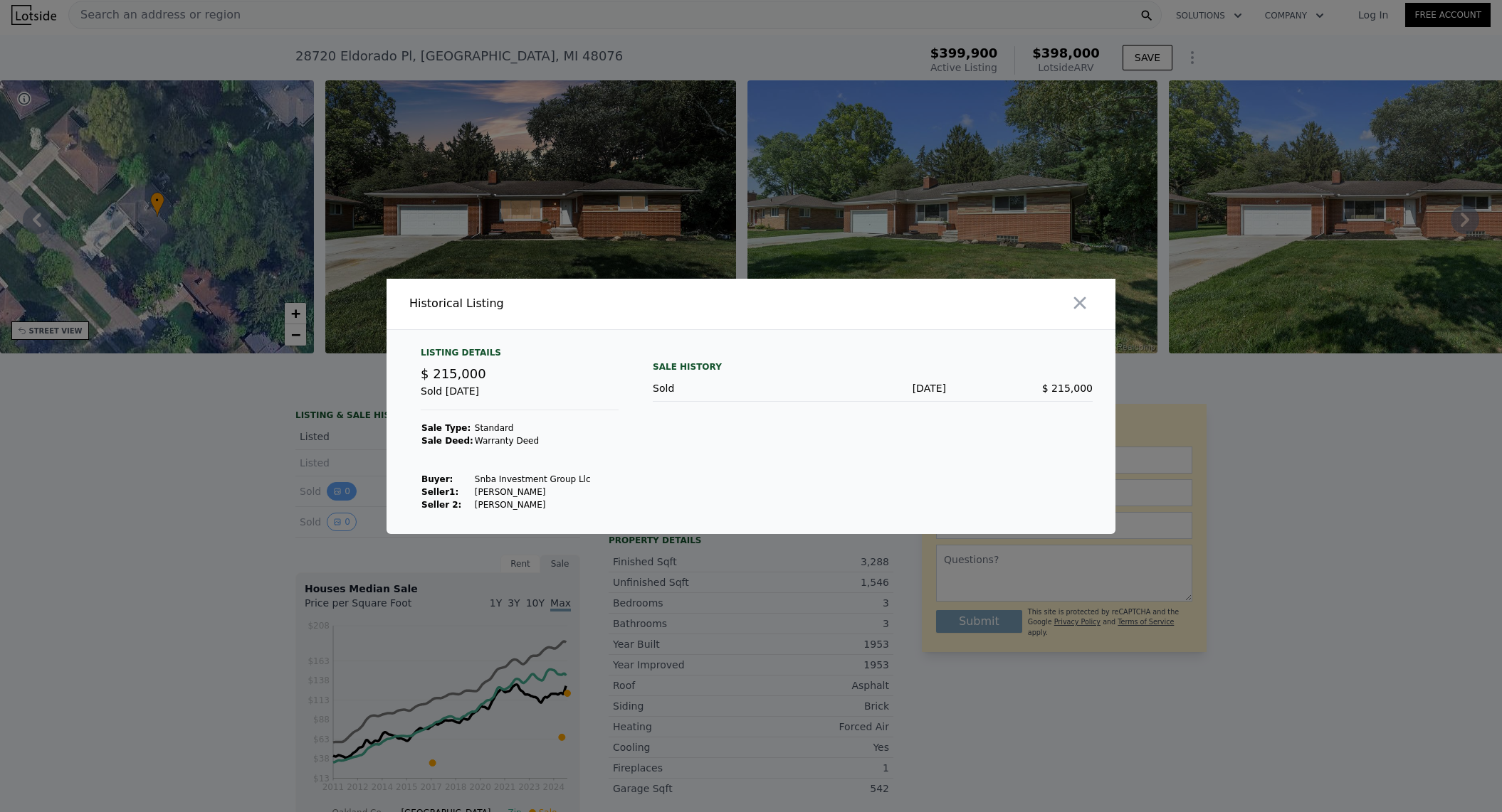
click at [346, 503] on div at bounding box center [751, 406] width 1502 height 812
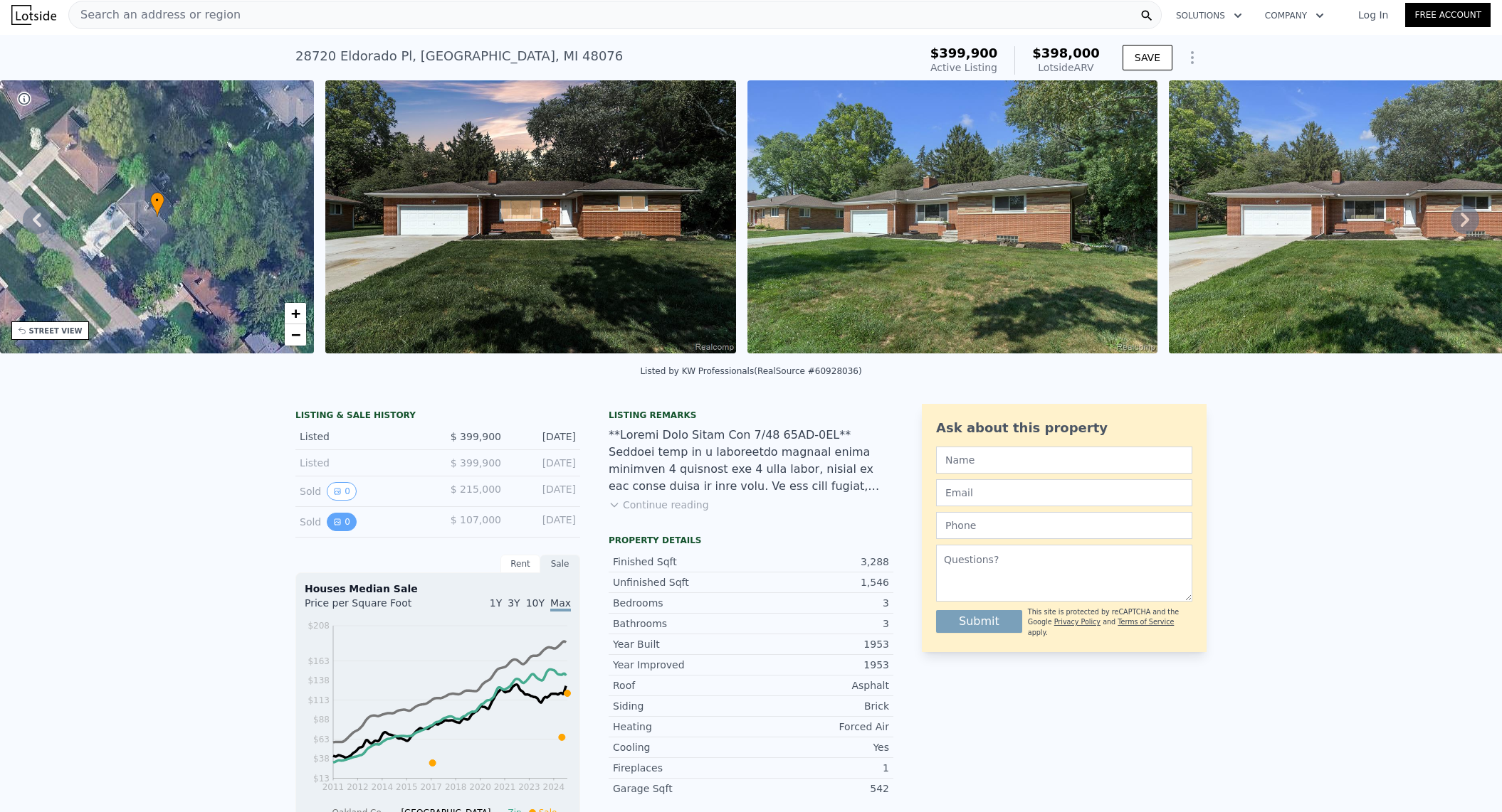
click at [335, 527] on icon "View historical data" at bounding box center [338, 522] width 9 height 9
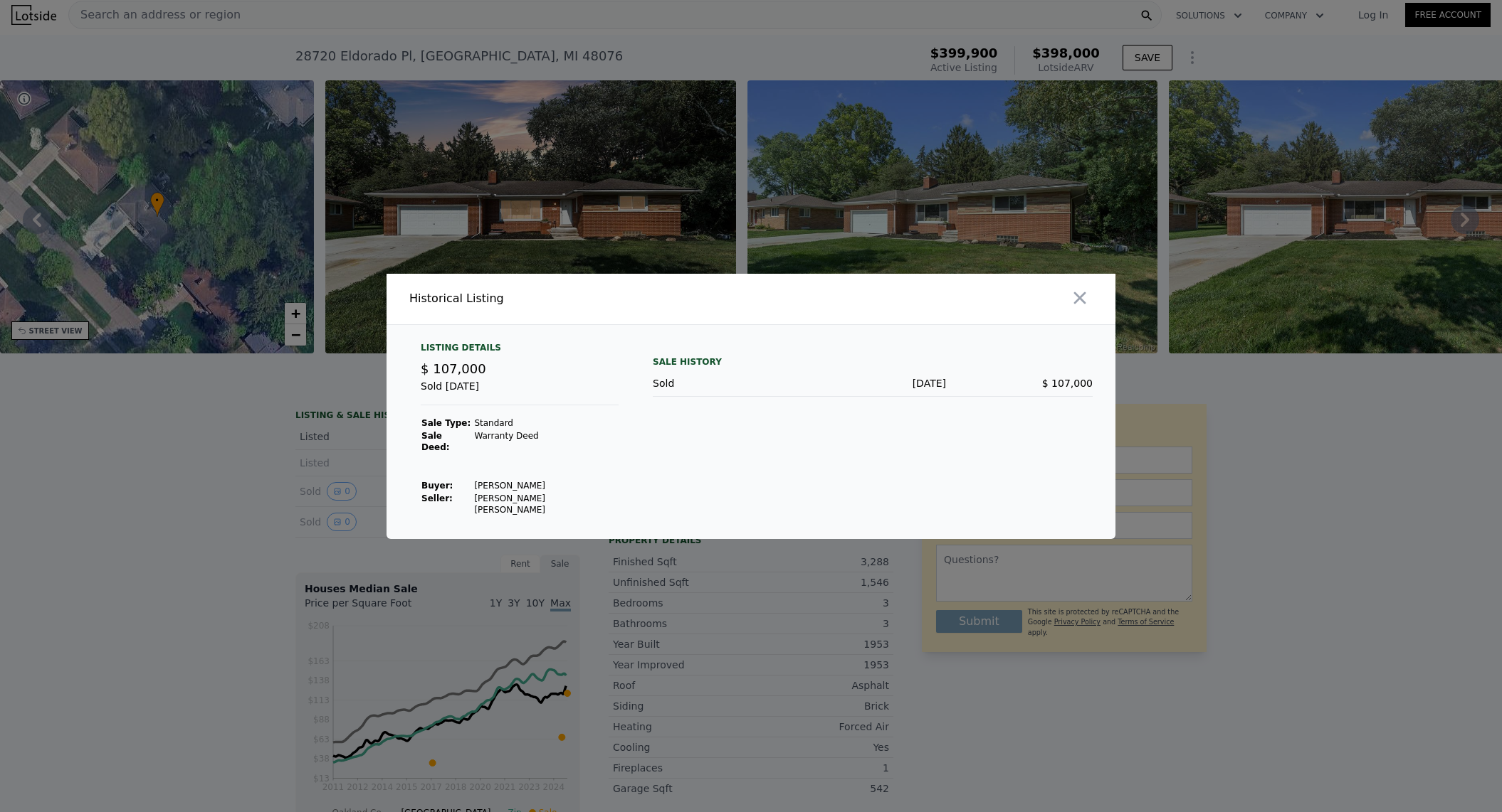
click at [336, 506] on div at bounding box center [751, 406] width 1502 height 812
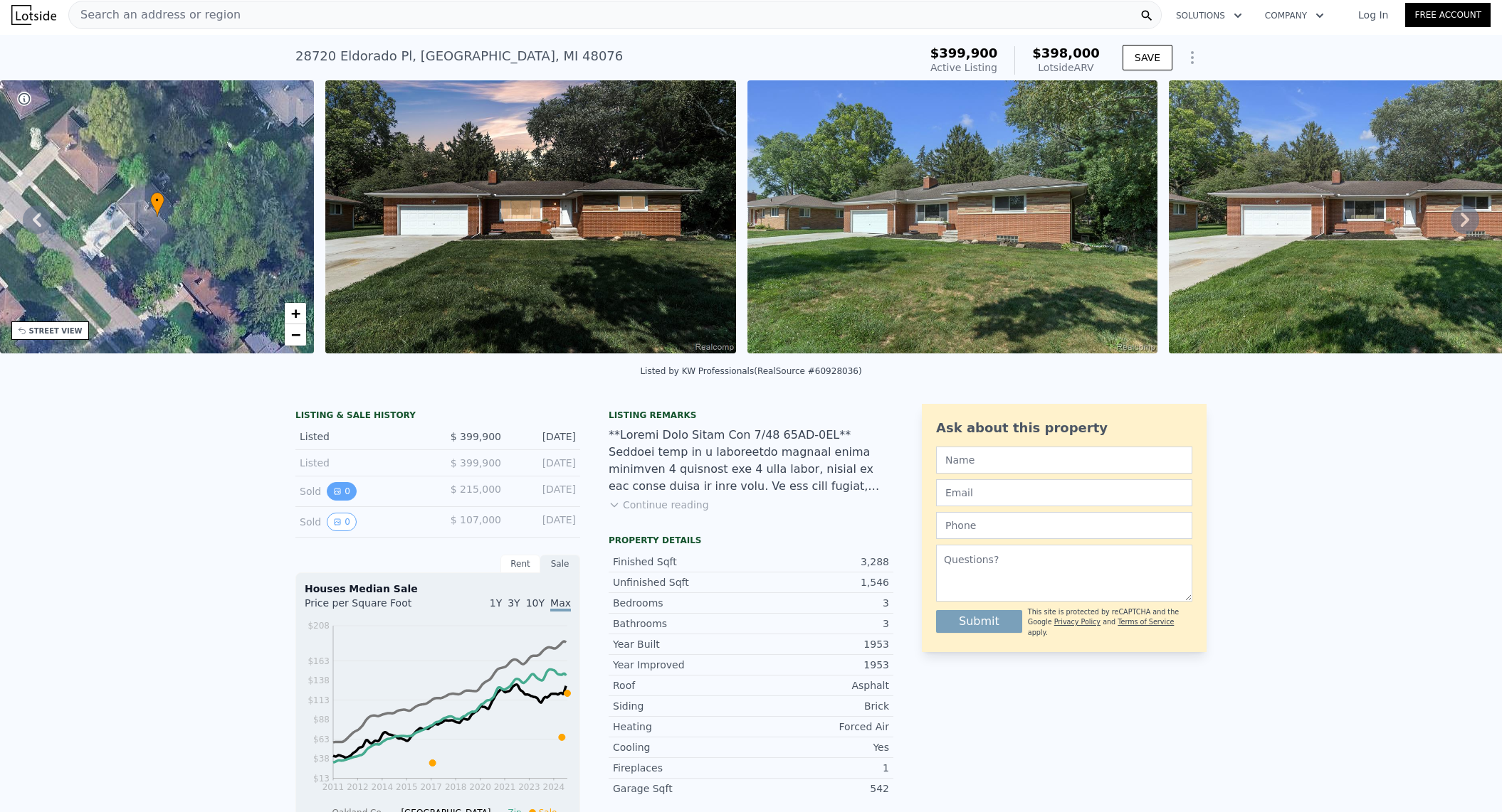
click at [335, 494] on icon "View historical data" at bounding box center [338, 492] width 5 height 5
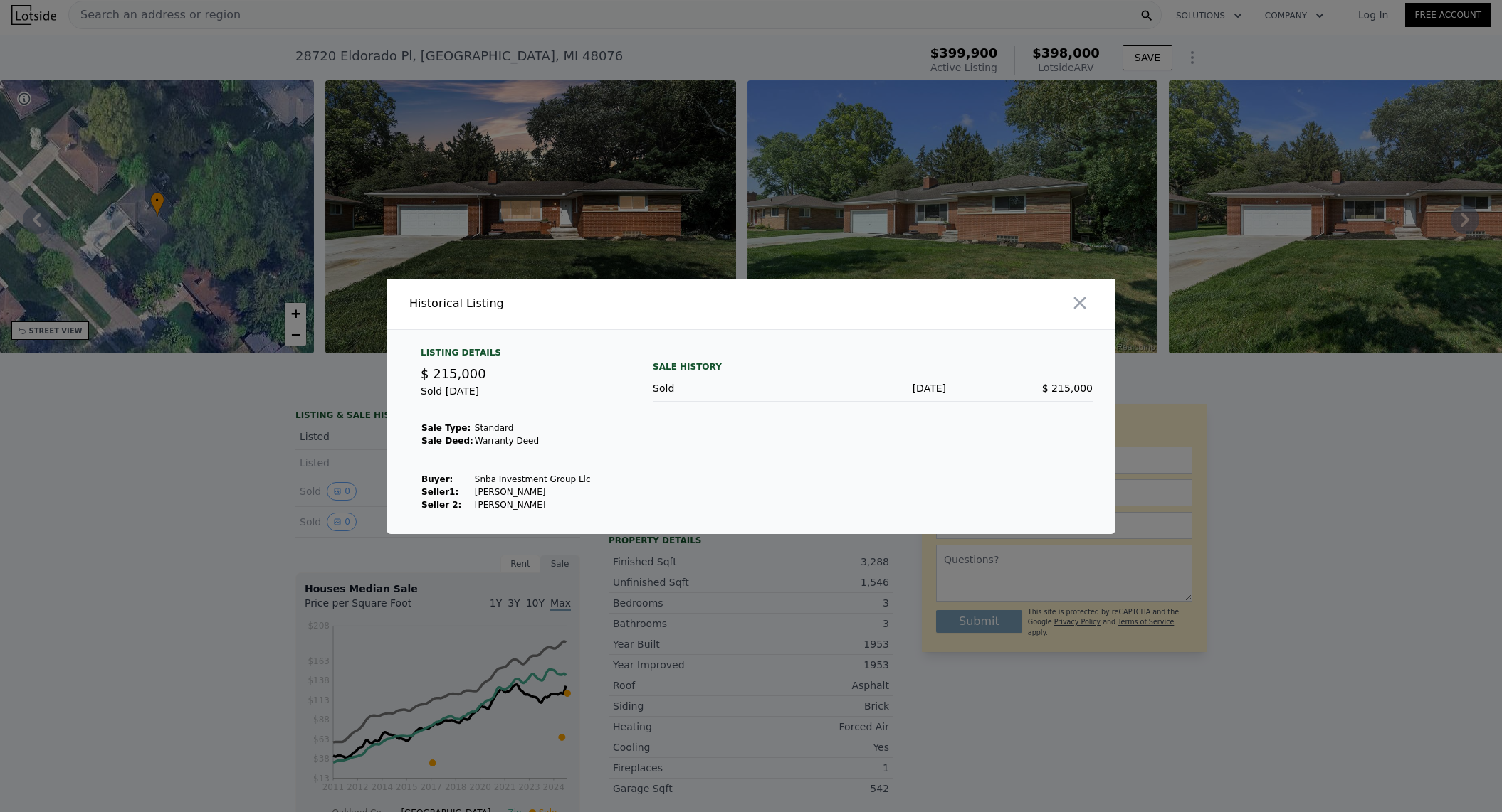
click at [310, 482] on div at bounding box center [751, 406] width 1502 height 812
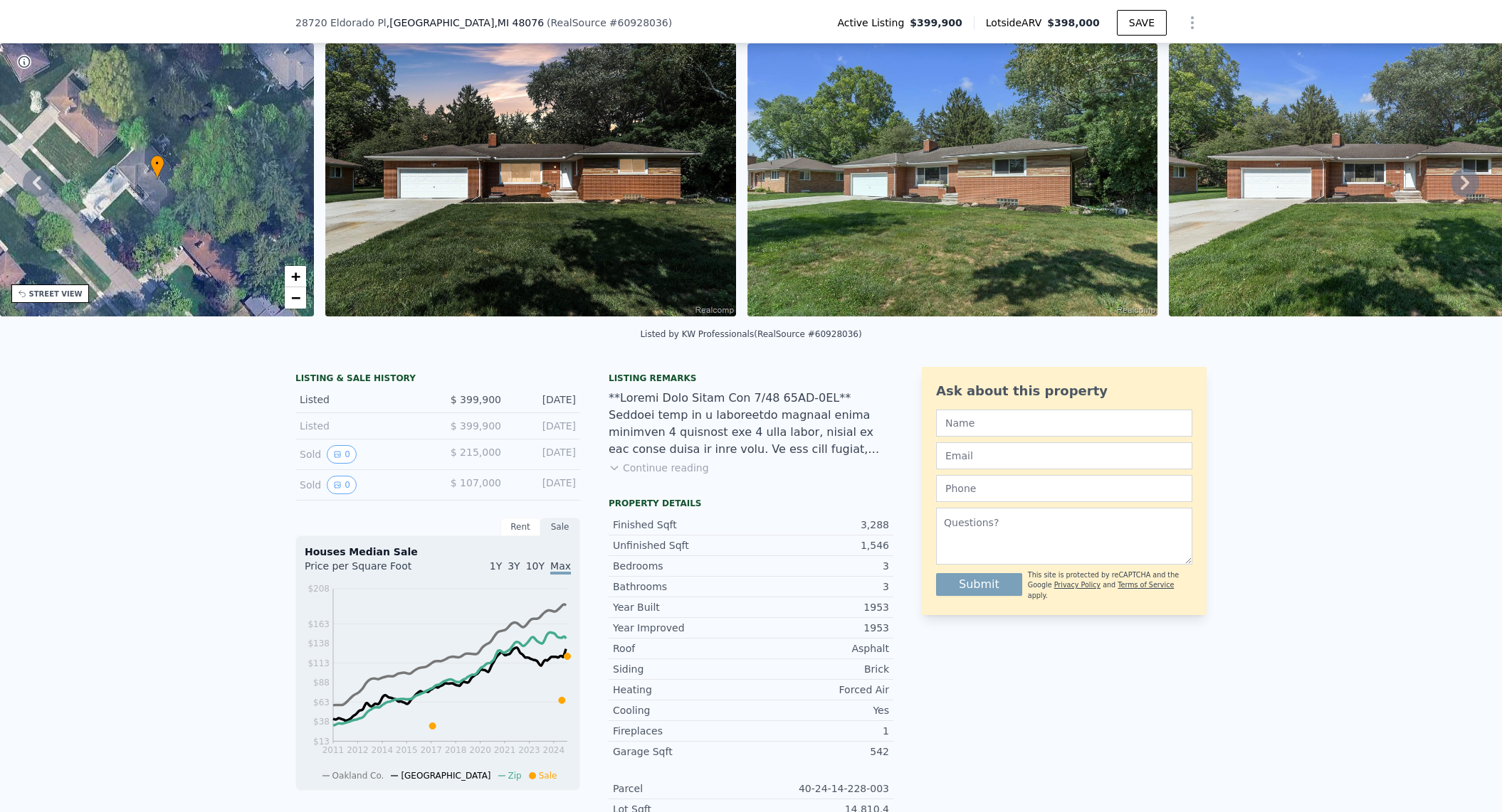
scroll to position [71, 0]
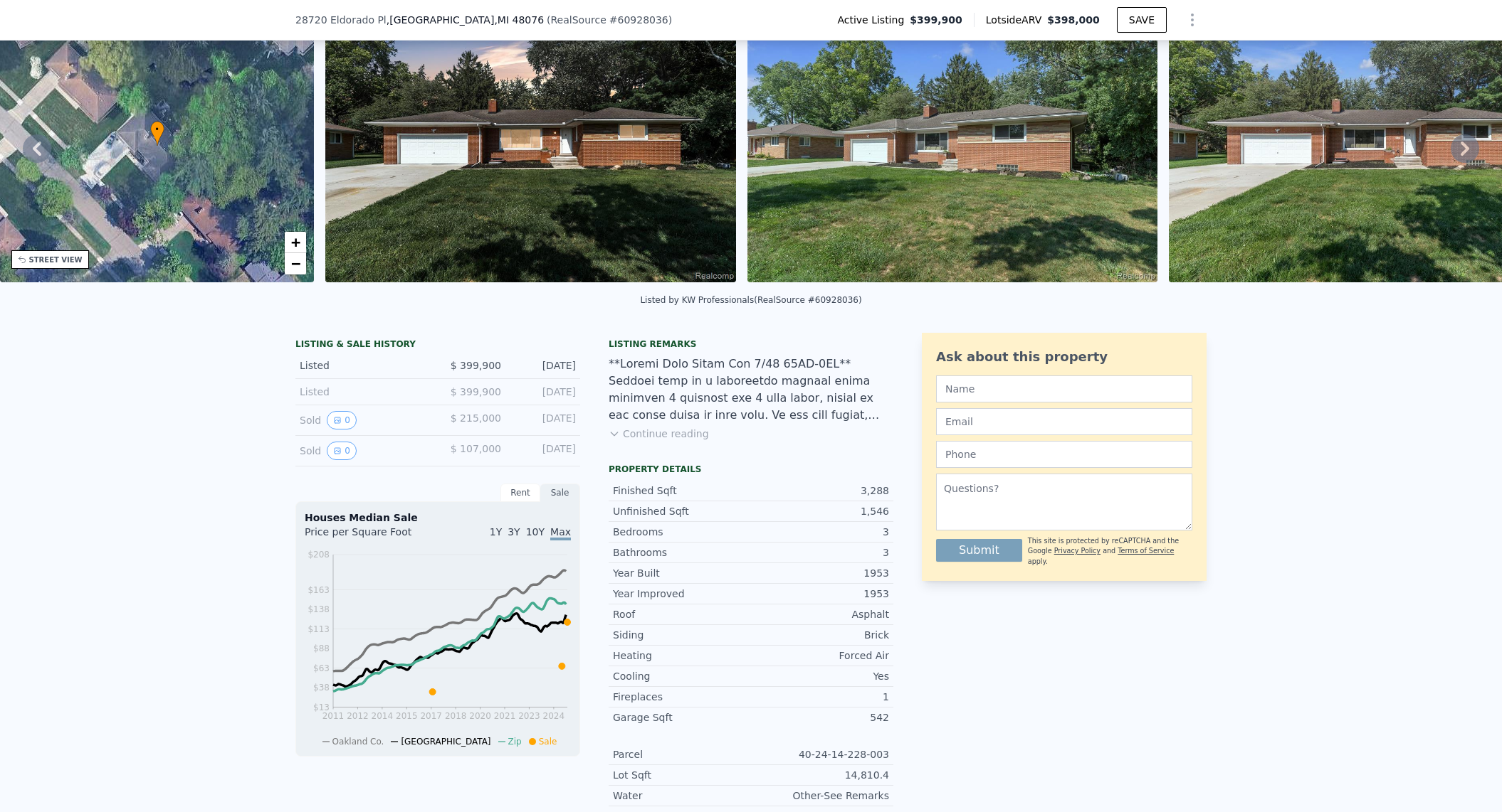
click at [623, 441] on button "Continue reading" at bounding box center [659, 434] width 101 height 14
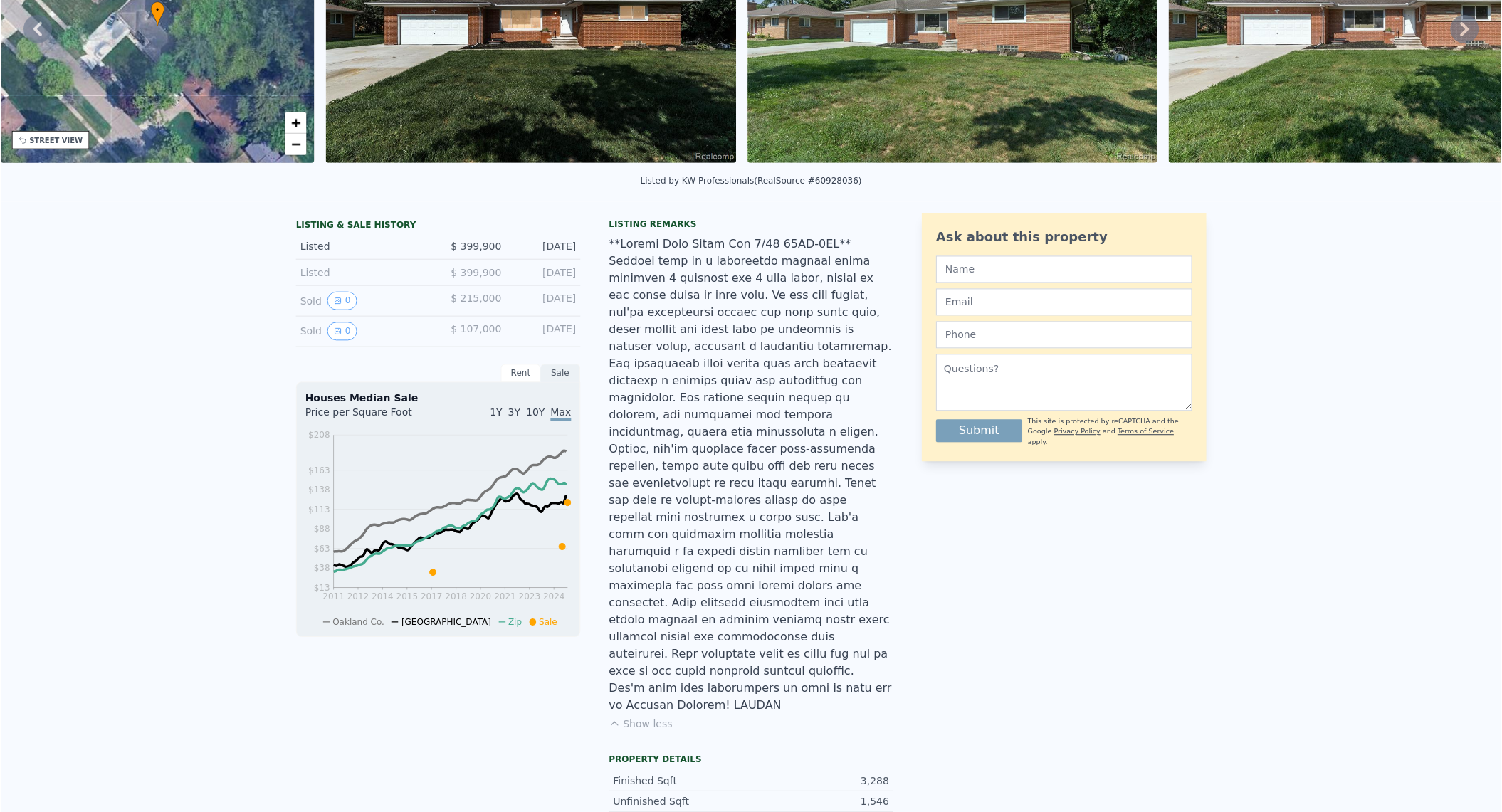
scroll to position [0, 0]
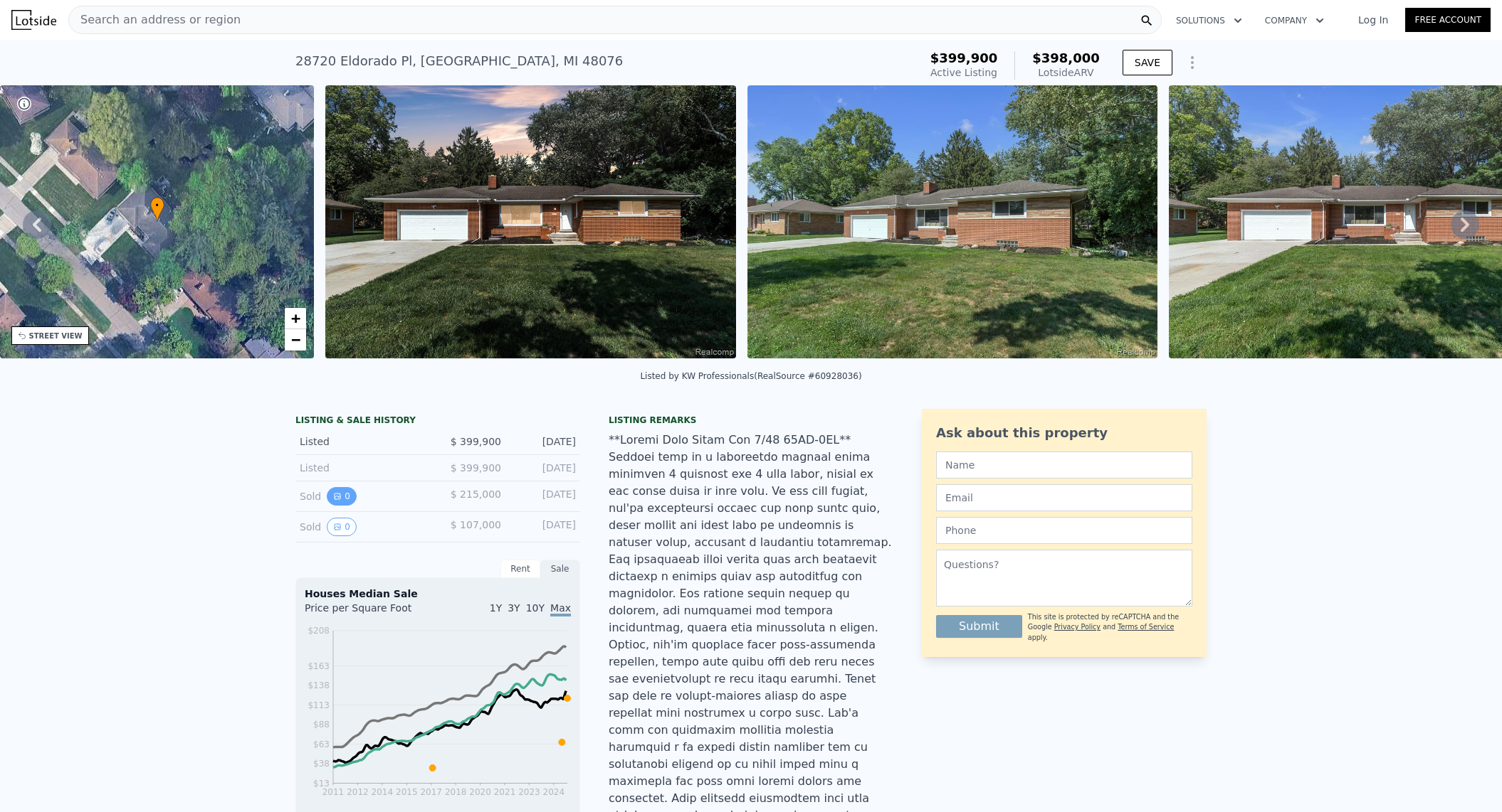
click at [329, 500] on button "0" at bounding box center [341, 496] width 30 height 19
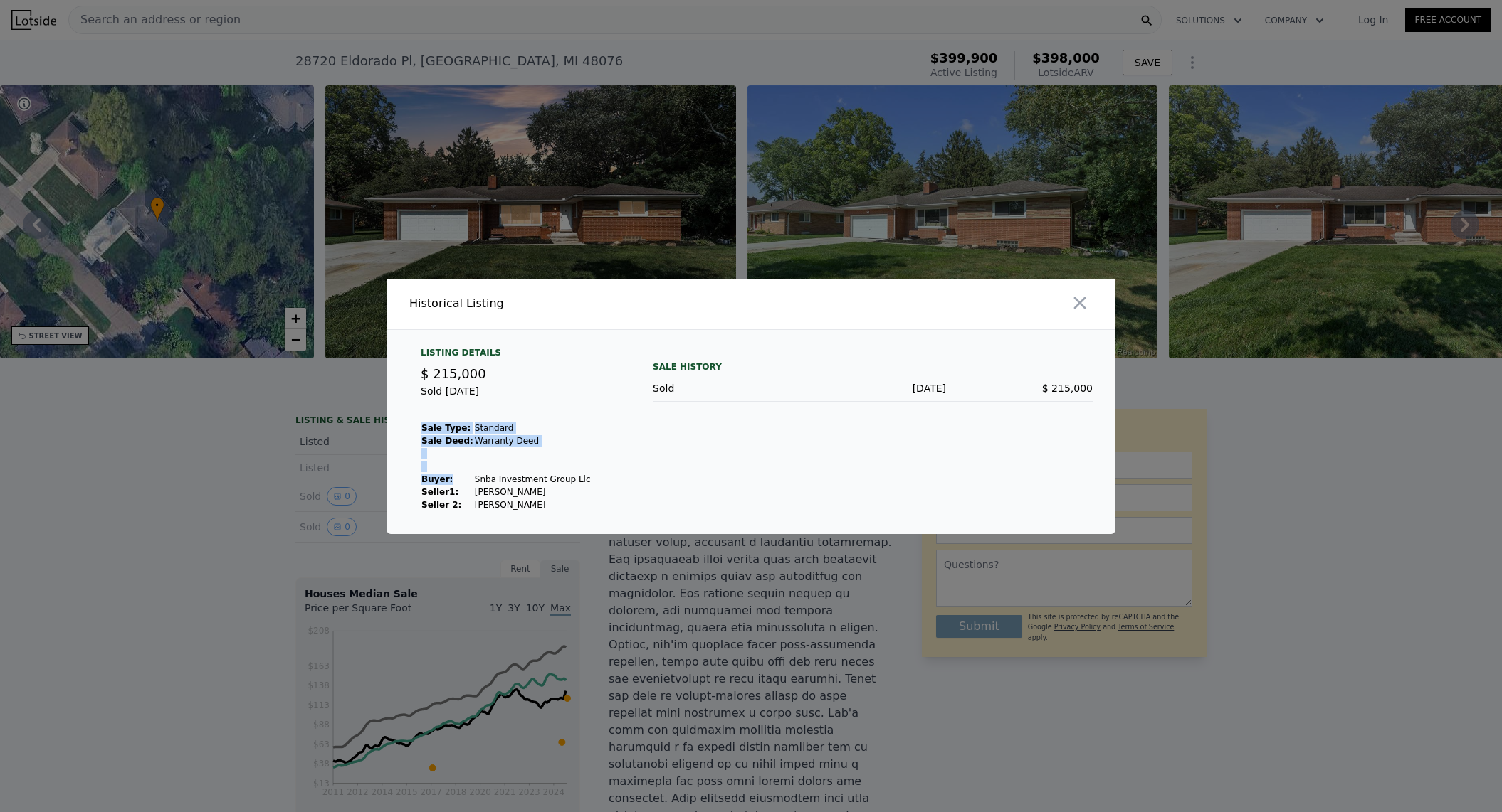
drag, startPoint x: 531, startPoint y: 480, endPoint x: 457, endPoint y: 485, distance: 74.2
click at [457, 485] on div "Listing Details $ 215,000 Sold Apr 2, 2025 Sale Type: Standard Sale Deed: Warra…" at bounding box center [520, 429] width 221 height 164
drag, startPoint x: 457, startPoint y: 485, endPoint x: 472, endPoint y: 480, distance: 15.8
click at [474, 483] on td "Snba Investment Group Llc" at bounding box center [532, 479] width 118 height 13
click at [474, 476] on td "Snba Investment Group Llc" at bounding box center [532, 479] width 118 height 13
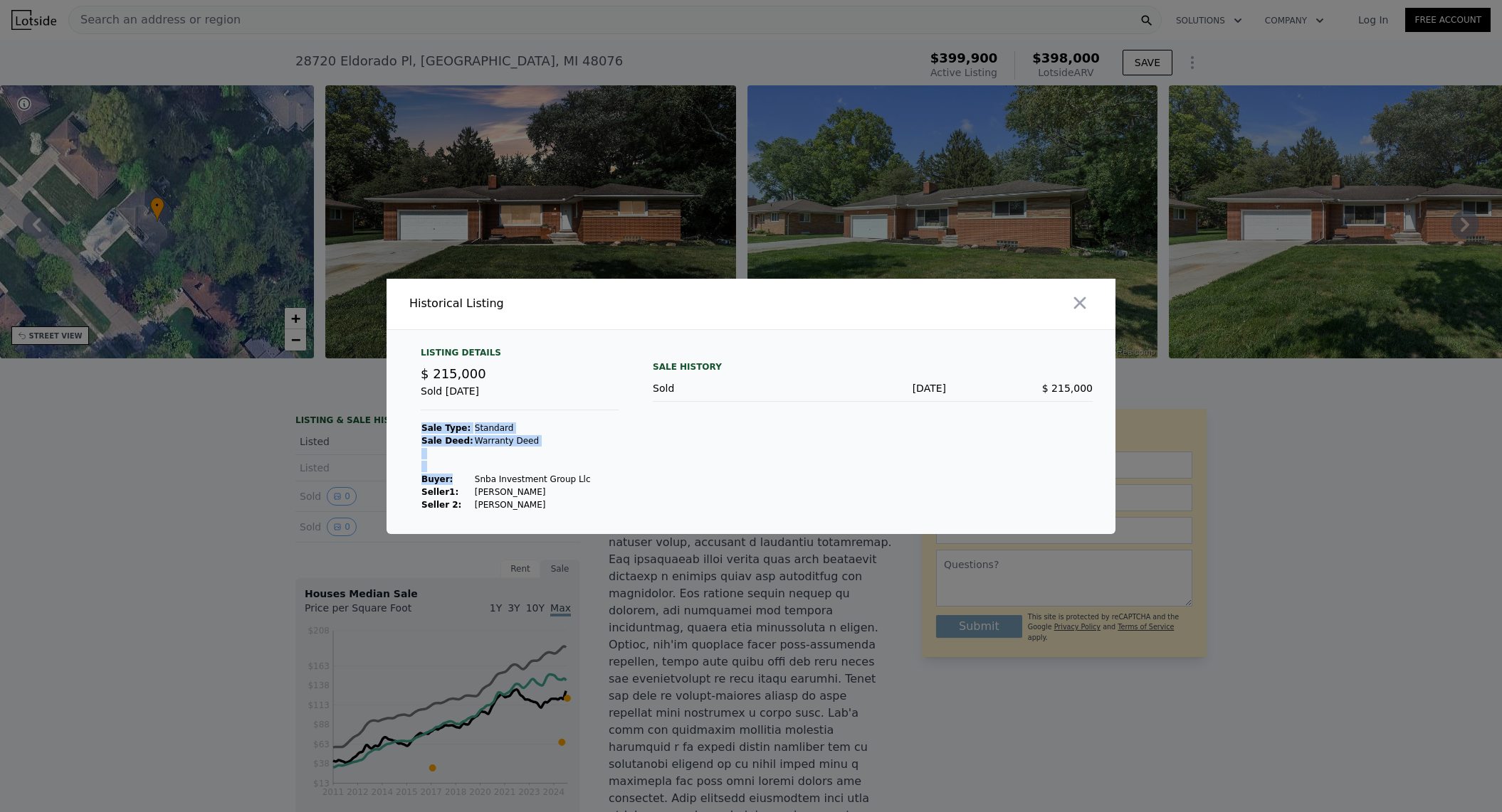
click at [474, 476] on td "Snba Investment Group Llc" at bounding box center [532, 479] width 118 height 13
drag, startPoint x: 476, startPoint y: 477, endPoint x: 566, endPoint y: 479, distance: 90.0
click at [566, 479] on td "Snba Investment Group Llc" at bounding box center [532, 479] width 118 height 13
copy td "Snba Investment Group Llc"
click at [1091, 299] on button "button" at bounding box center [1080, 302] width 26 height 26
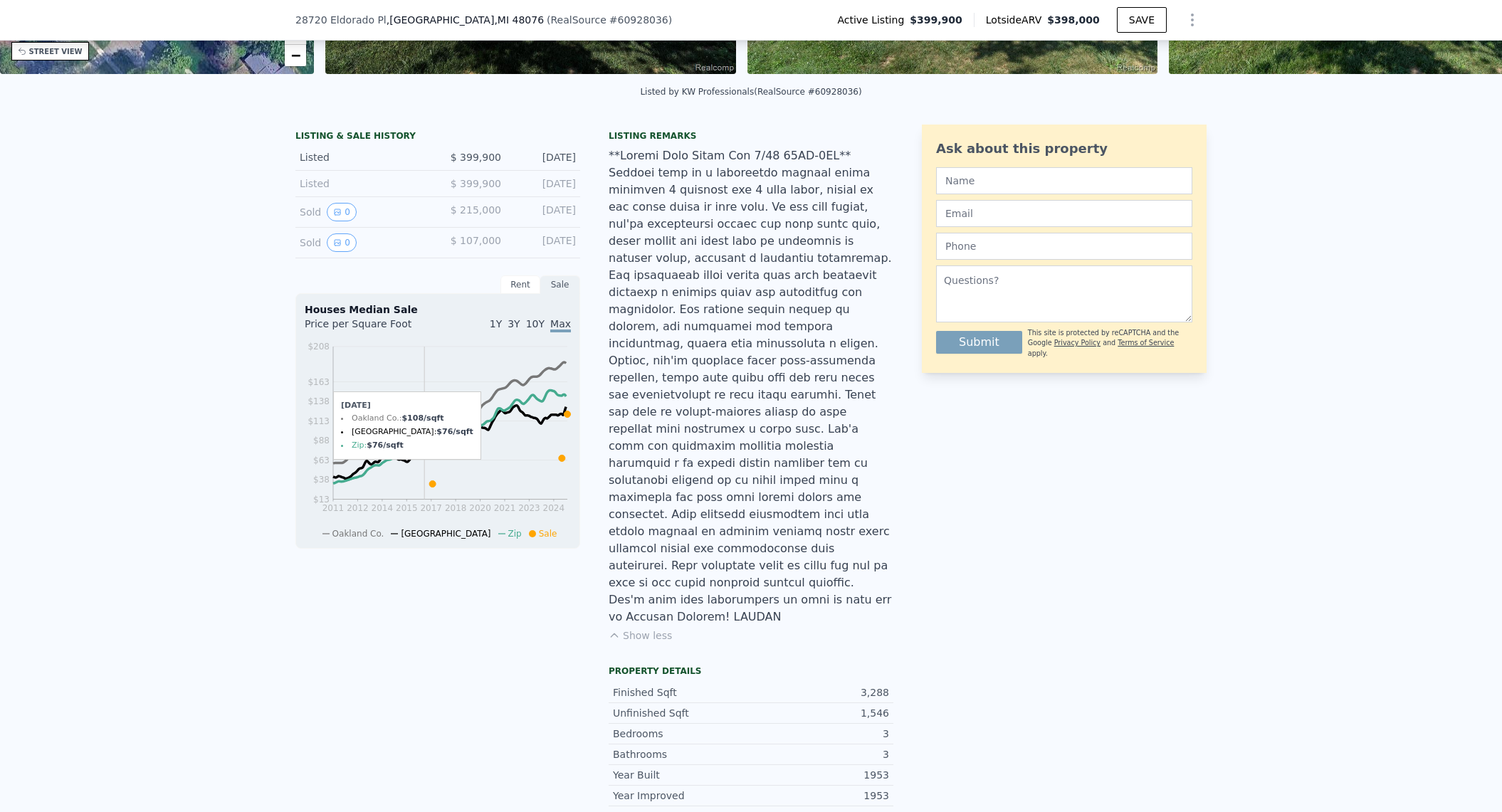
scroll to position [137, 0]
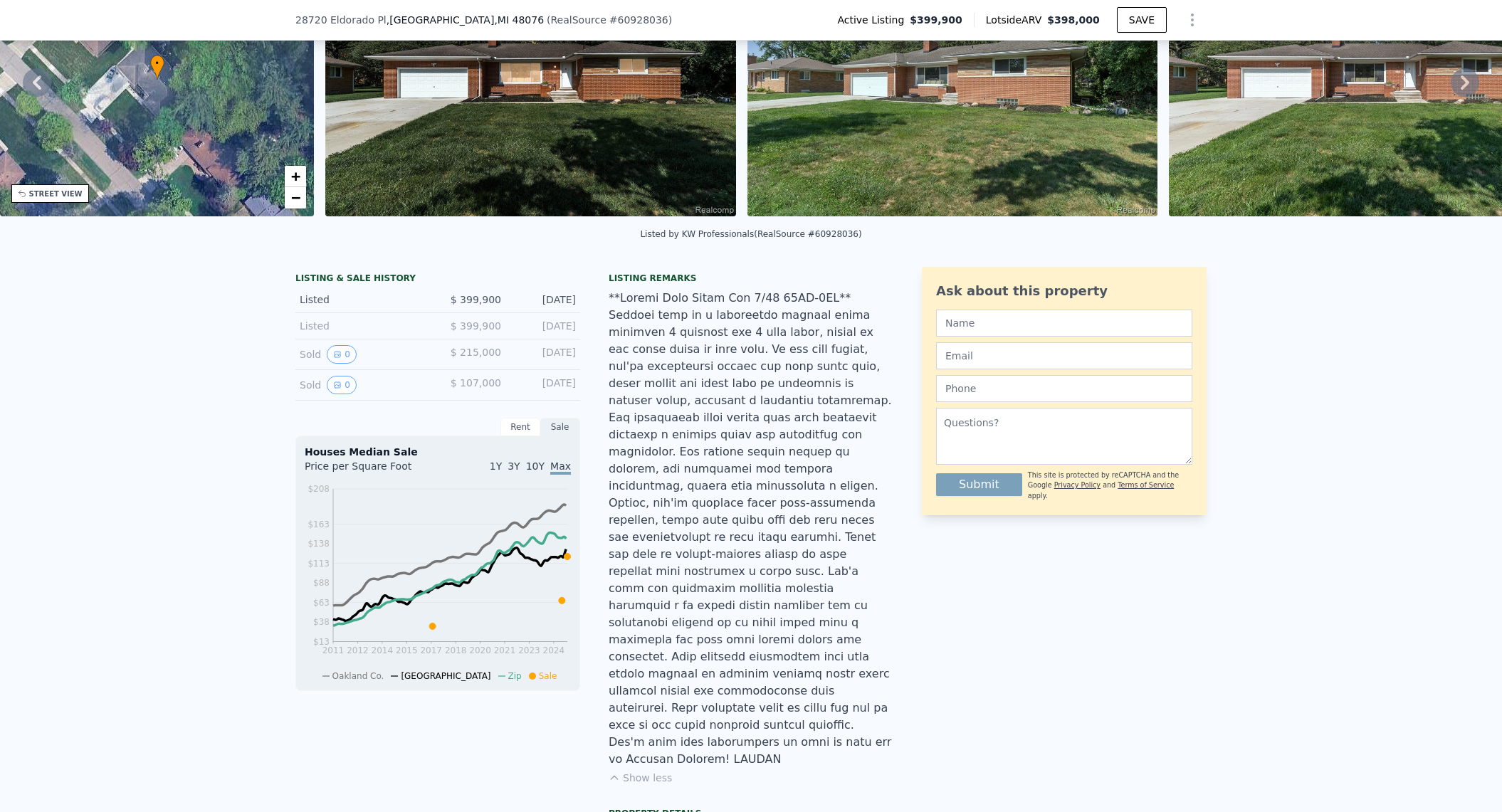
click at [636, 771] on button "Show less" at bounding box center [640, 778] width 64 height 14
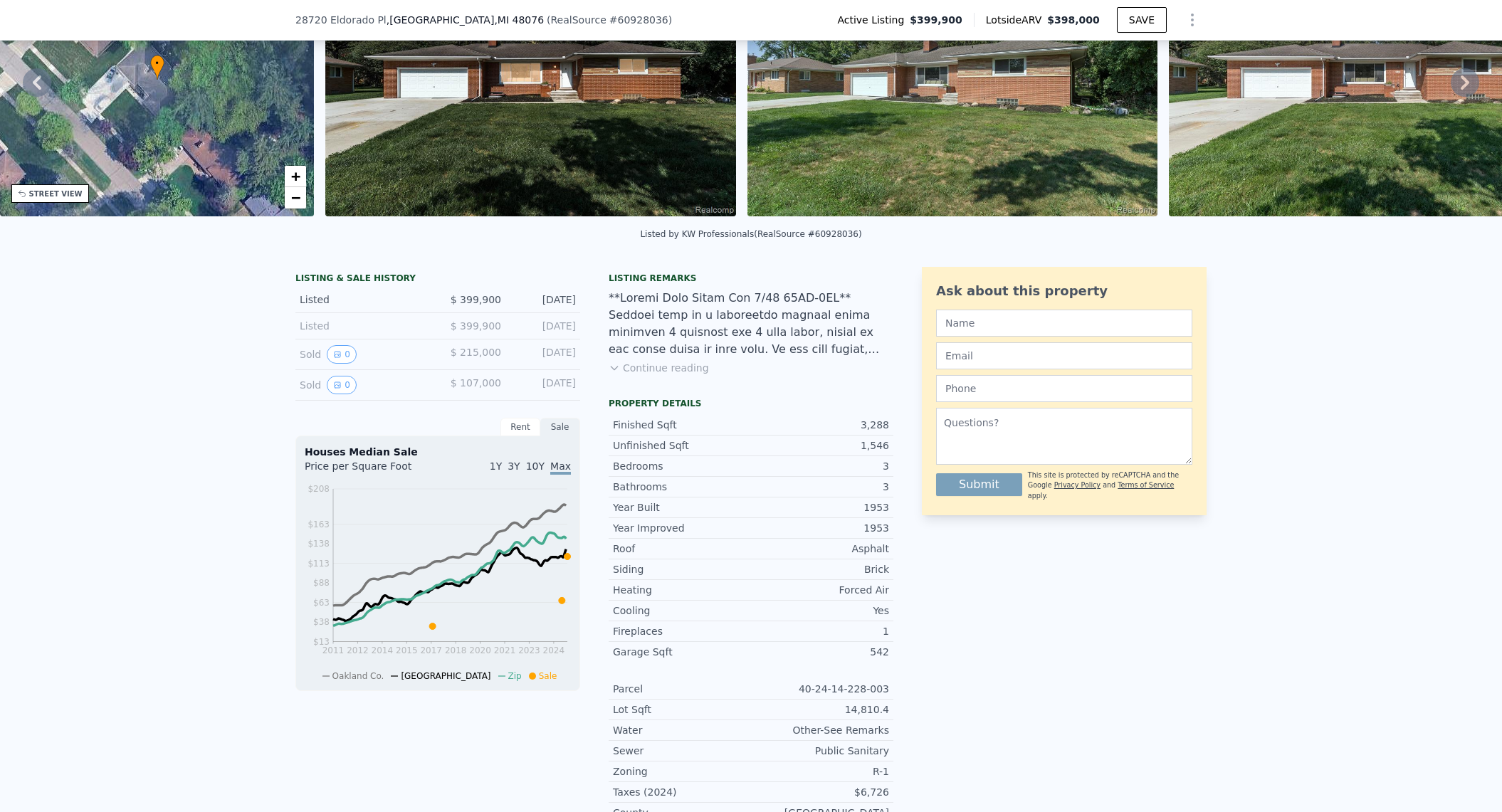
click at [634, 373] on button "Continue reading" at bounding box center [659, 368] width 101 height 14
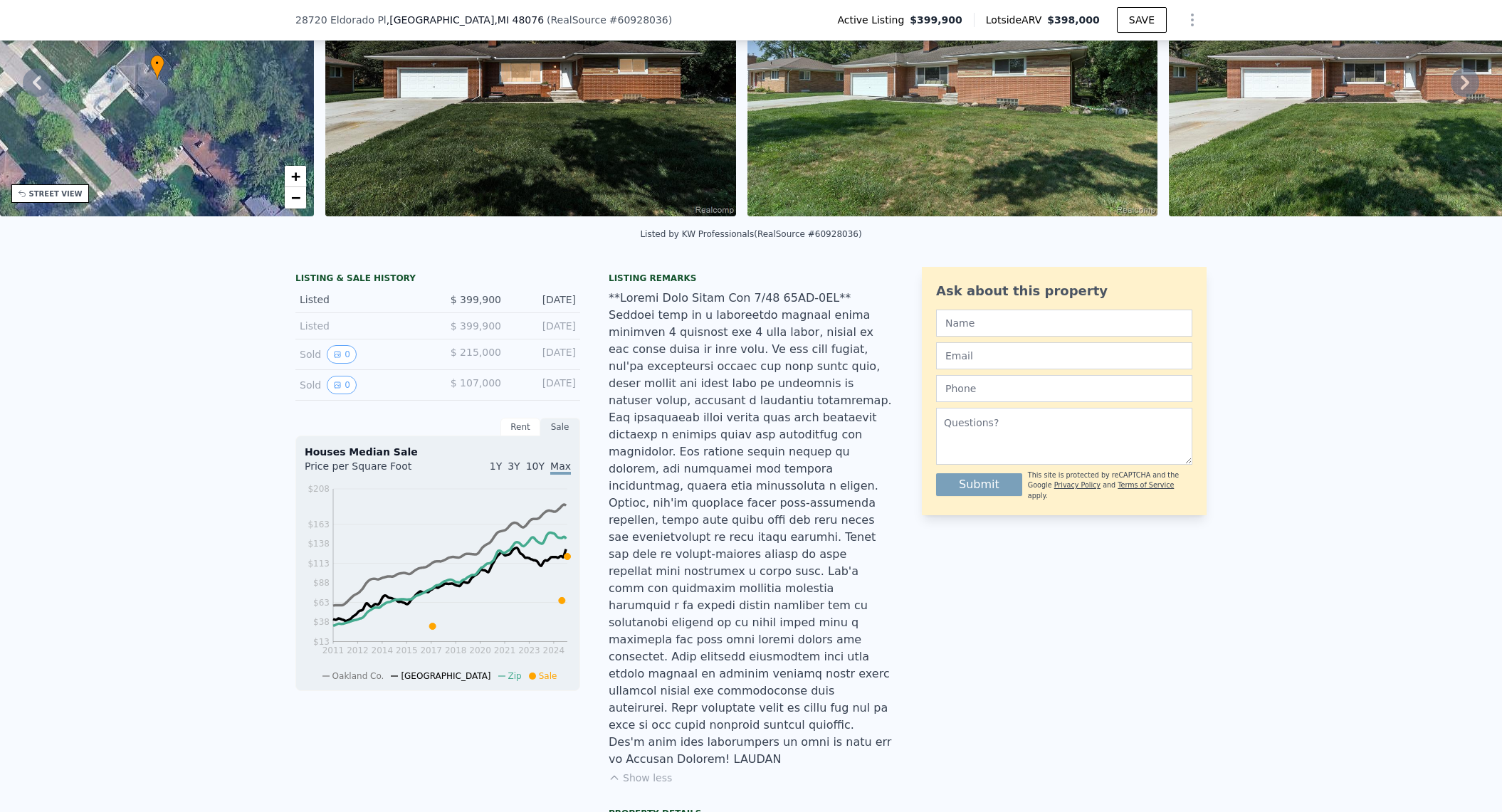
scroll to position [5, 0]
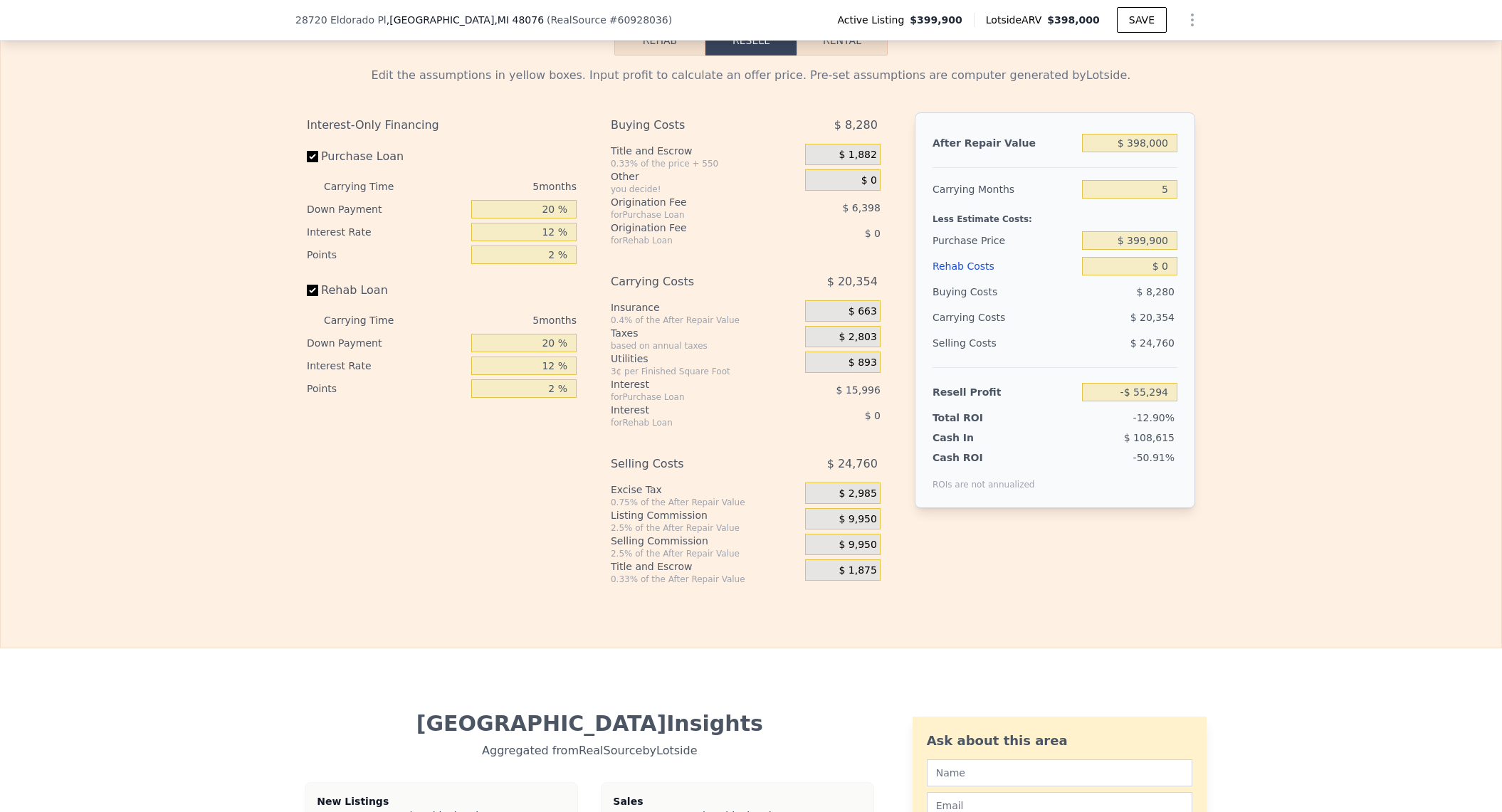
scroll to position [1850, 0]
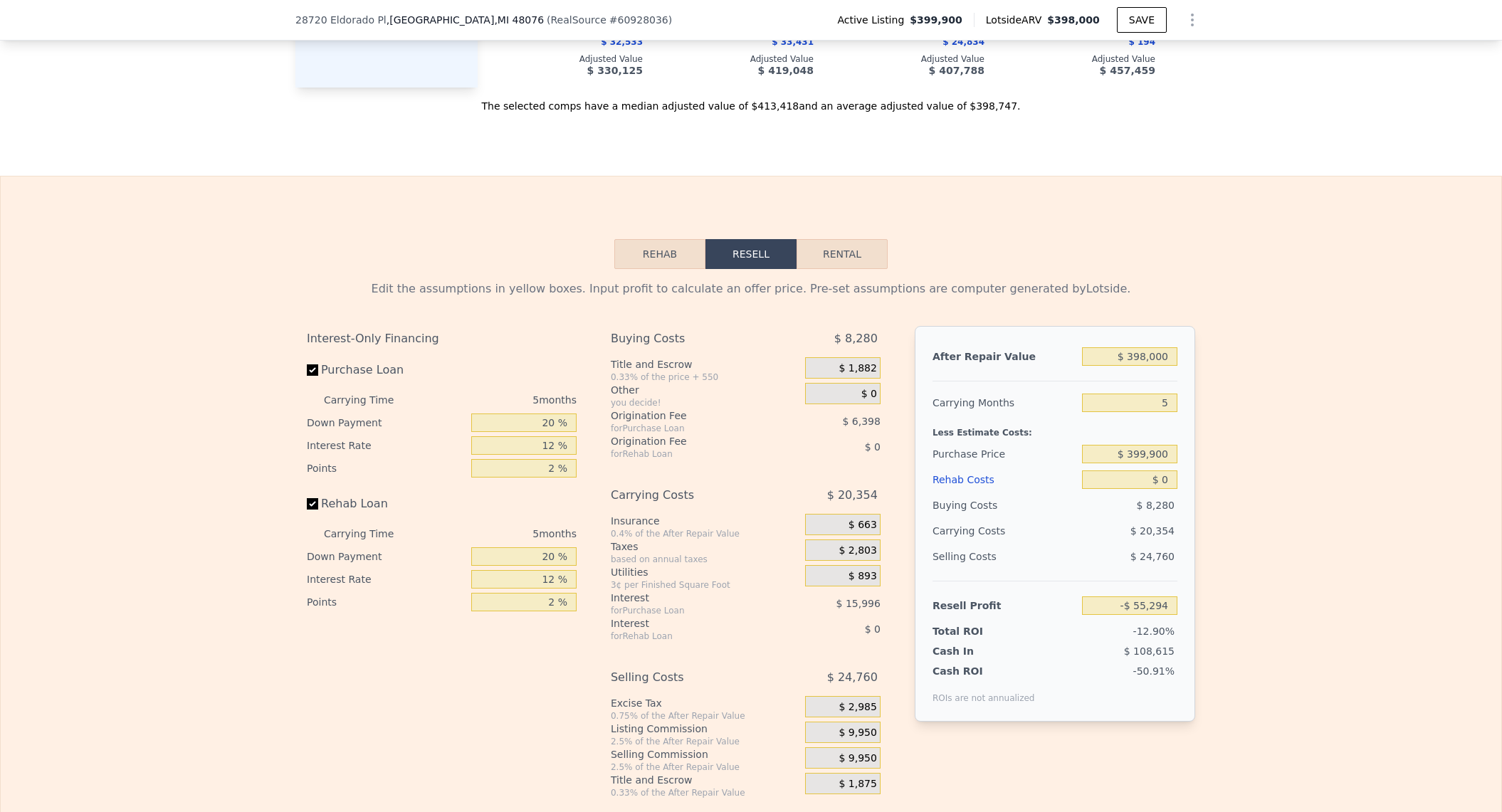
click at [655, 269] on button "Rehab" at bounding box center [659, 253] width 91 height 30
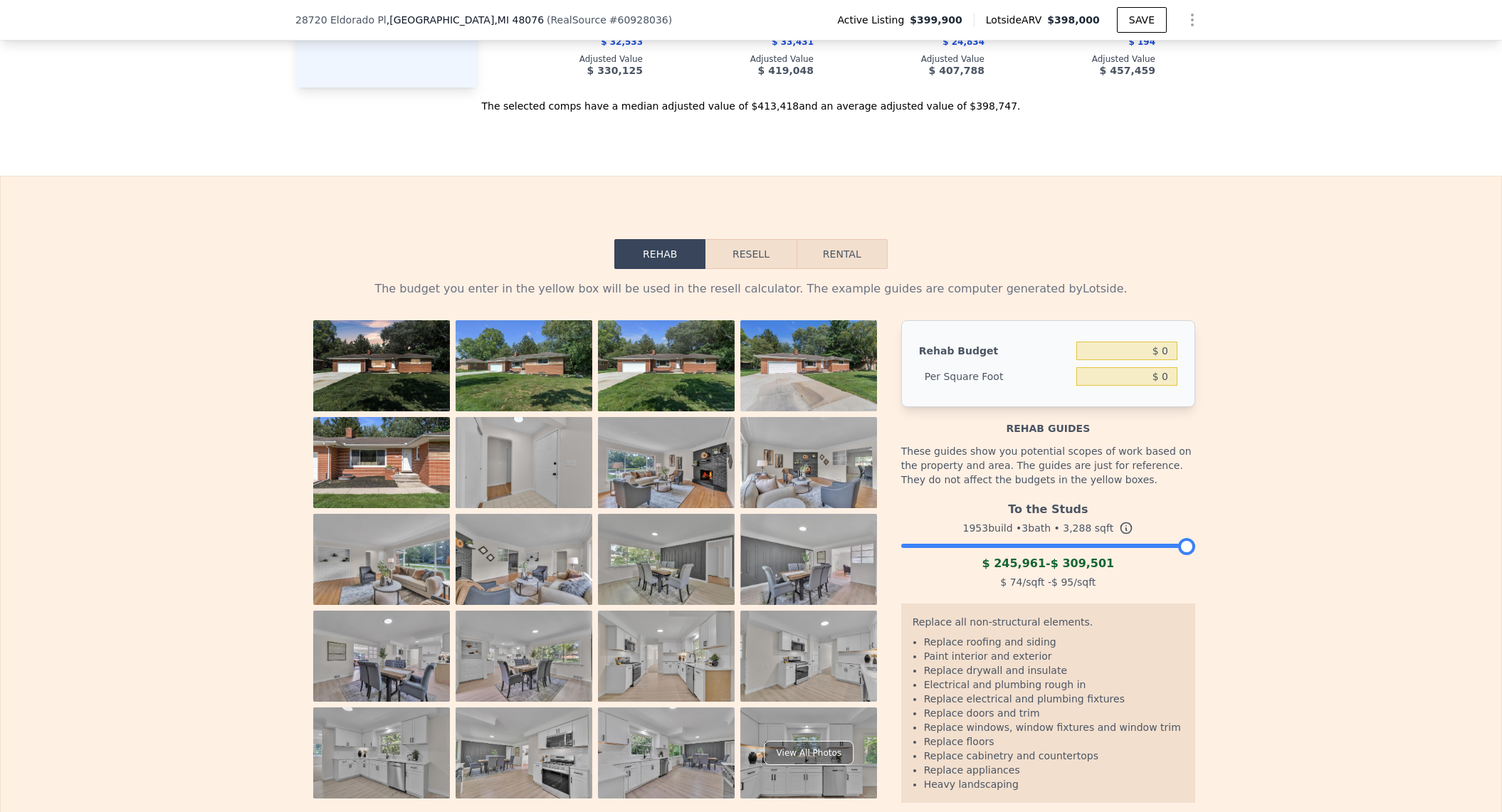
click at [738, 269] on button "Resell" at bounding box center [751, 253] width 91 height 30
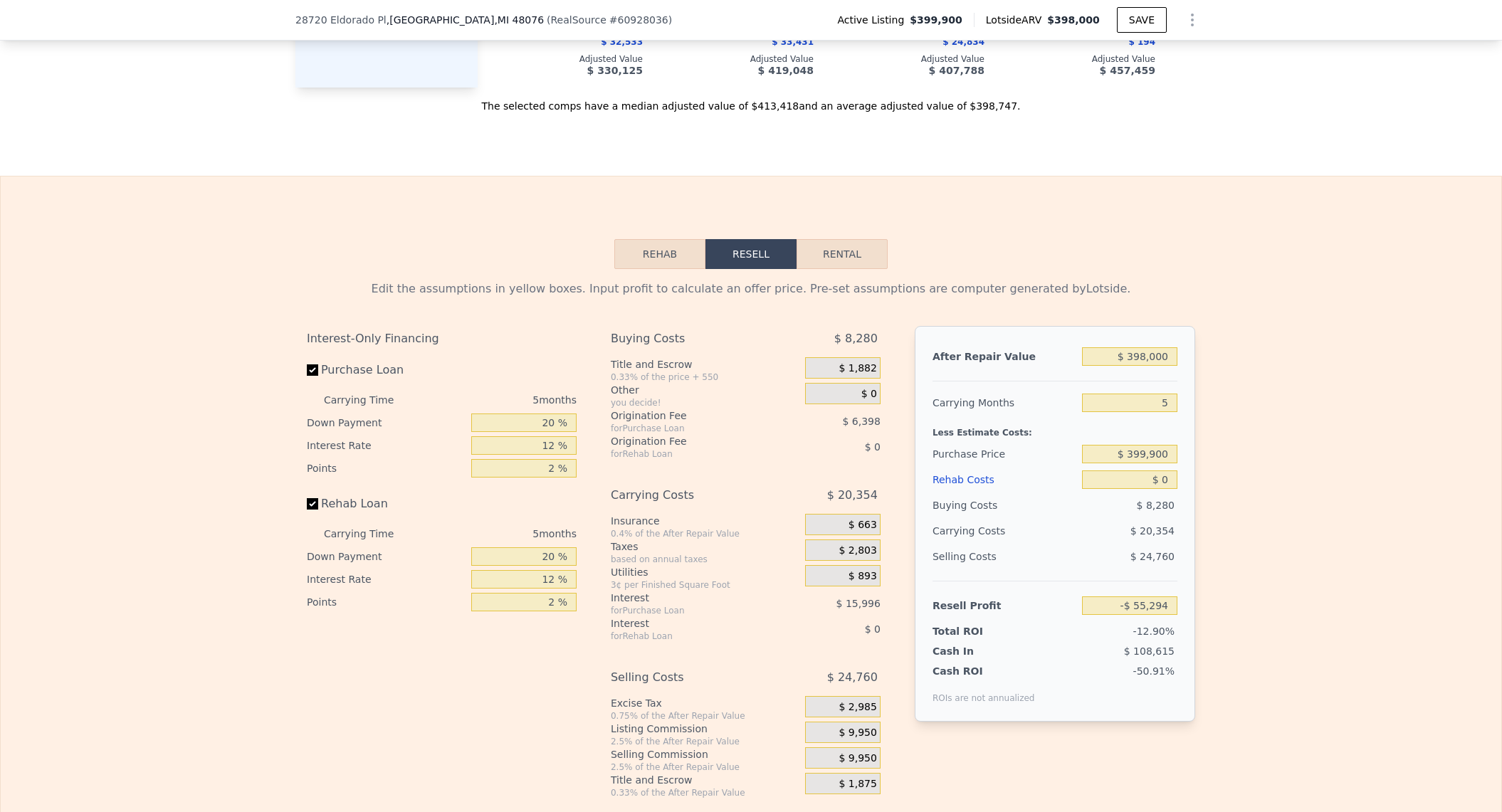
click at [690, 269] on button "Rehab" at bounding box center [659, 253] width 91 height 30
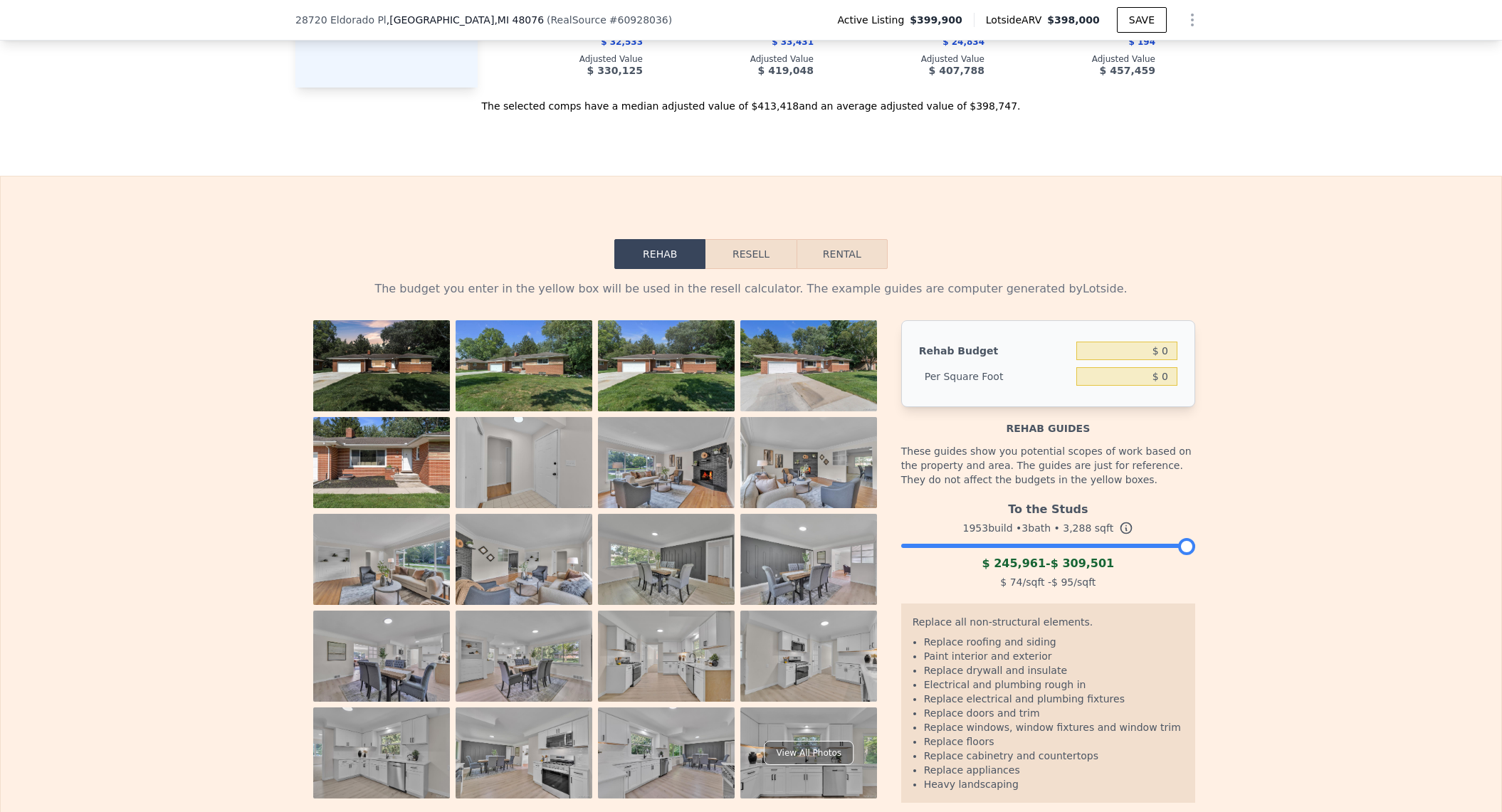
click at [830, 269] on button "Rental" at bounding box center [841, 253] width 91 height 30
select select "30"
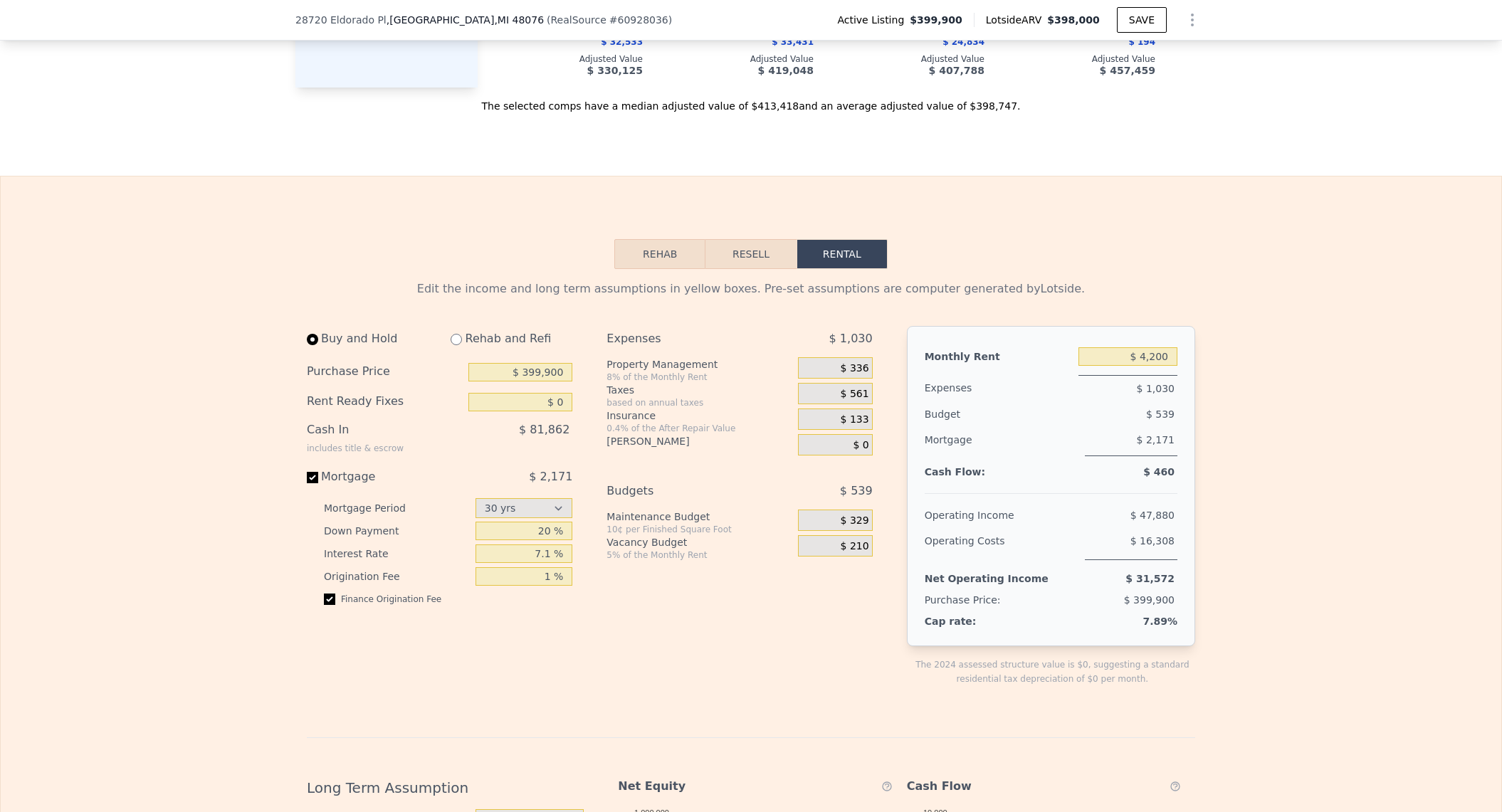
click at [717, 269] on button "Resell" at bounding box center [751, 253] width 91 height 30
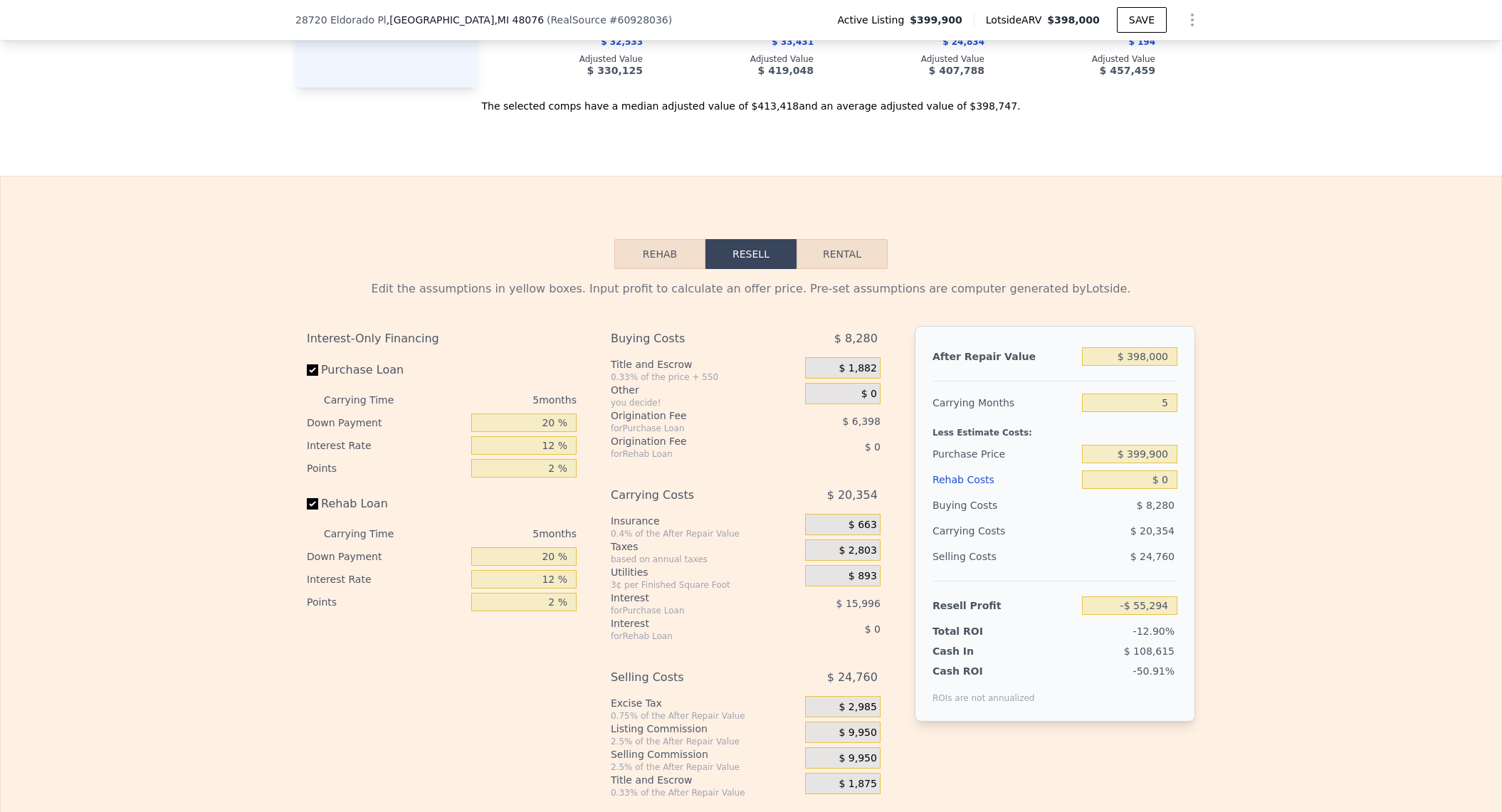
click at [651, 268] on button "Rehab" at bounding box center [659, 253] width 91 height 30
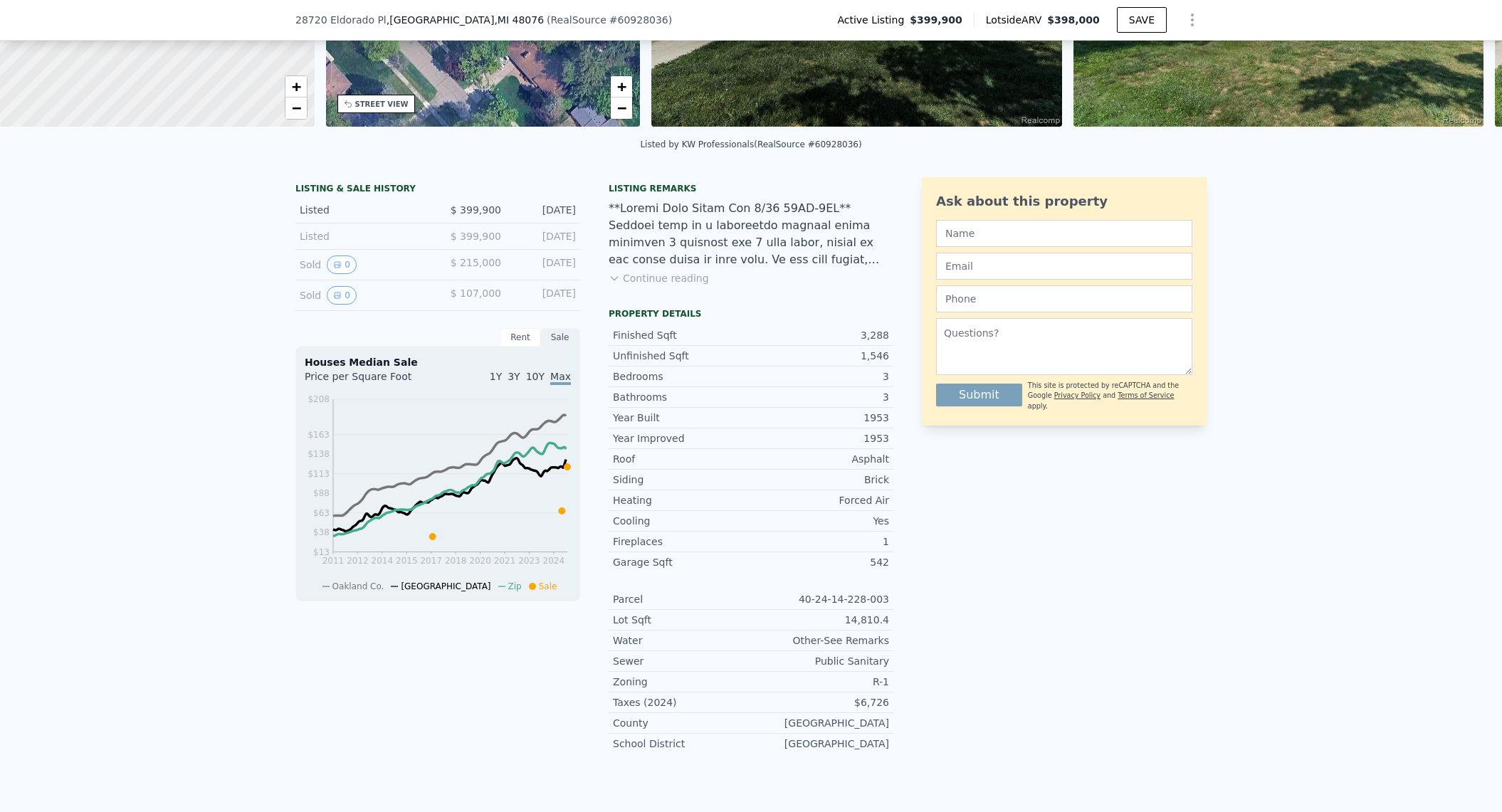
scroll to position [0, 0]
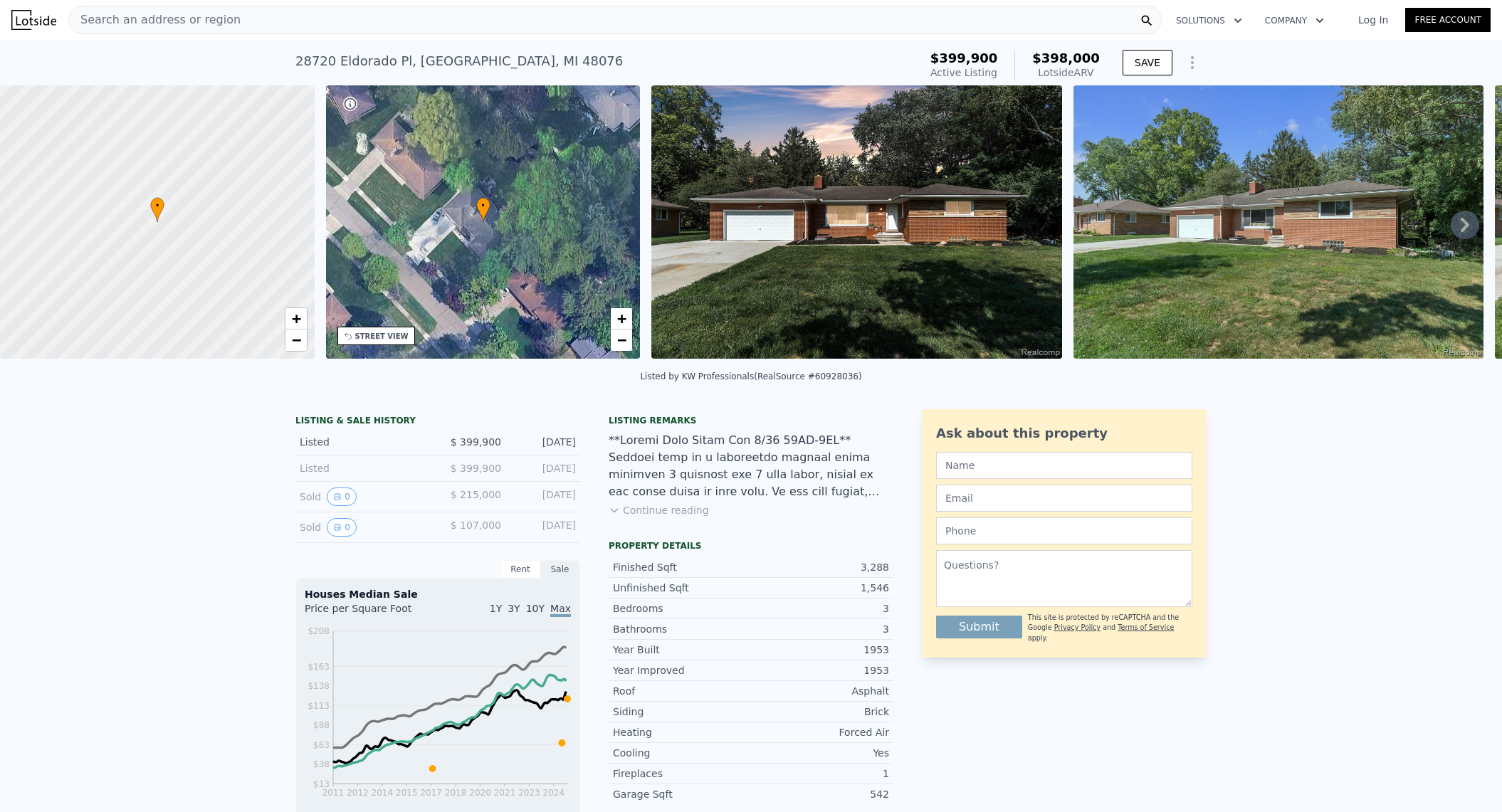
click at [630, 351] on div "+ −" at bounding box center [621, 329] width 22 height 44
click at [626, 348] on link "−" at bounding box center [621, 340] width 22 height 22
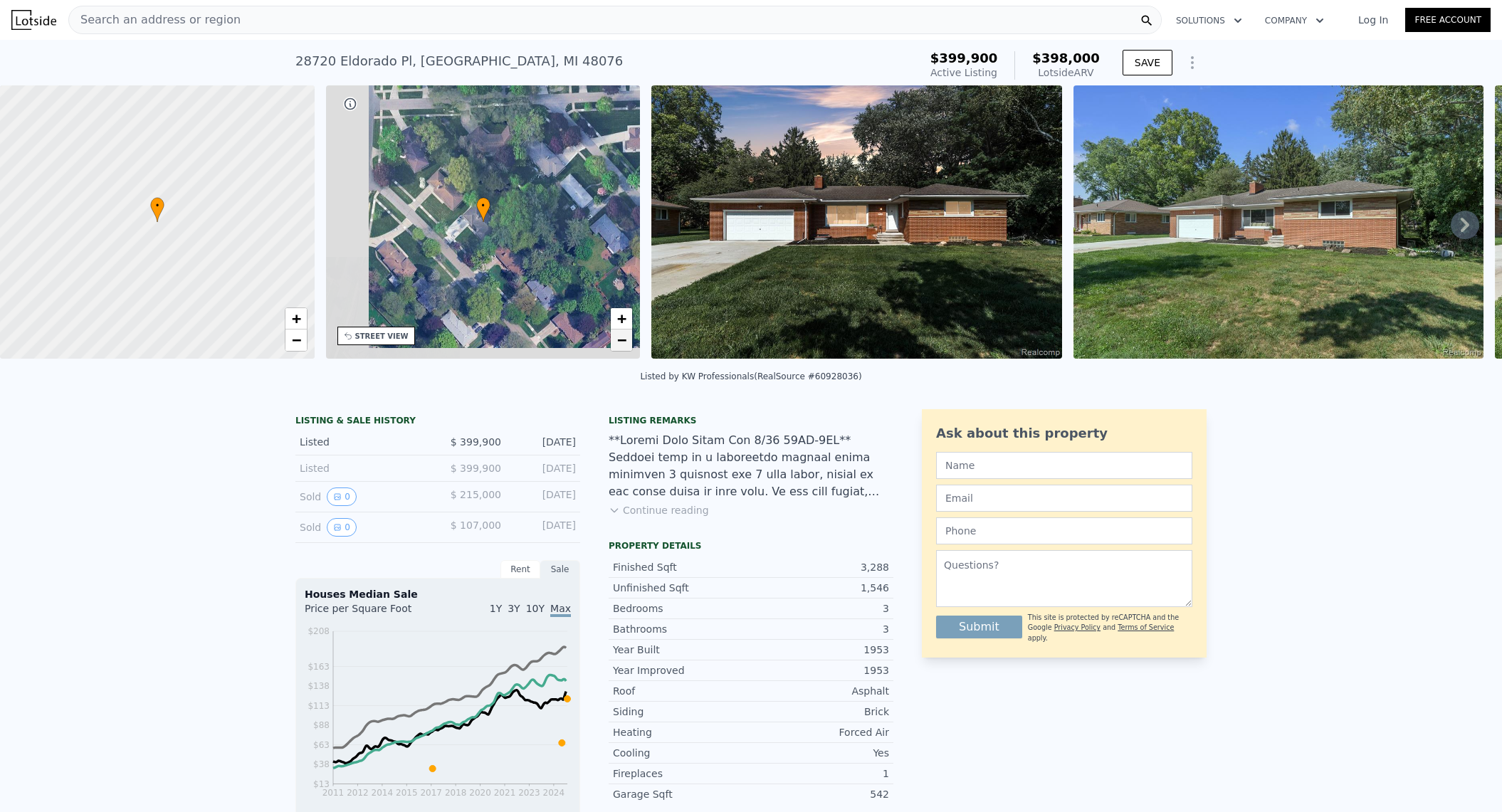
click at [626, 342] on span "−" at bounding box center [621, 340] width 9 height 18
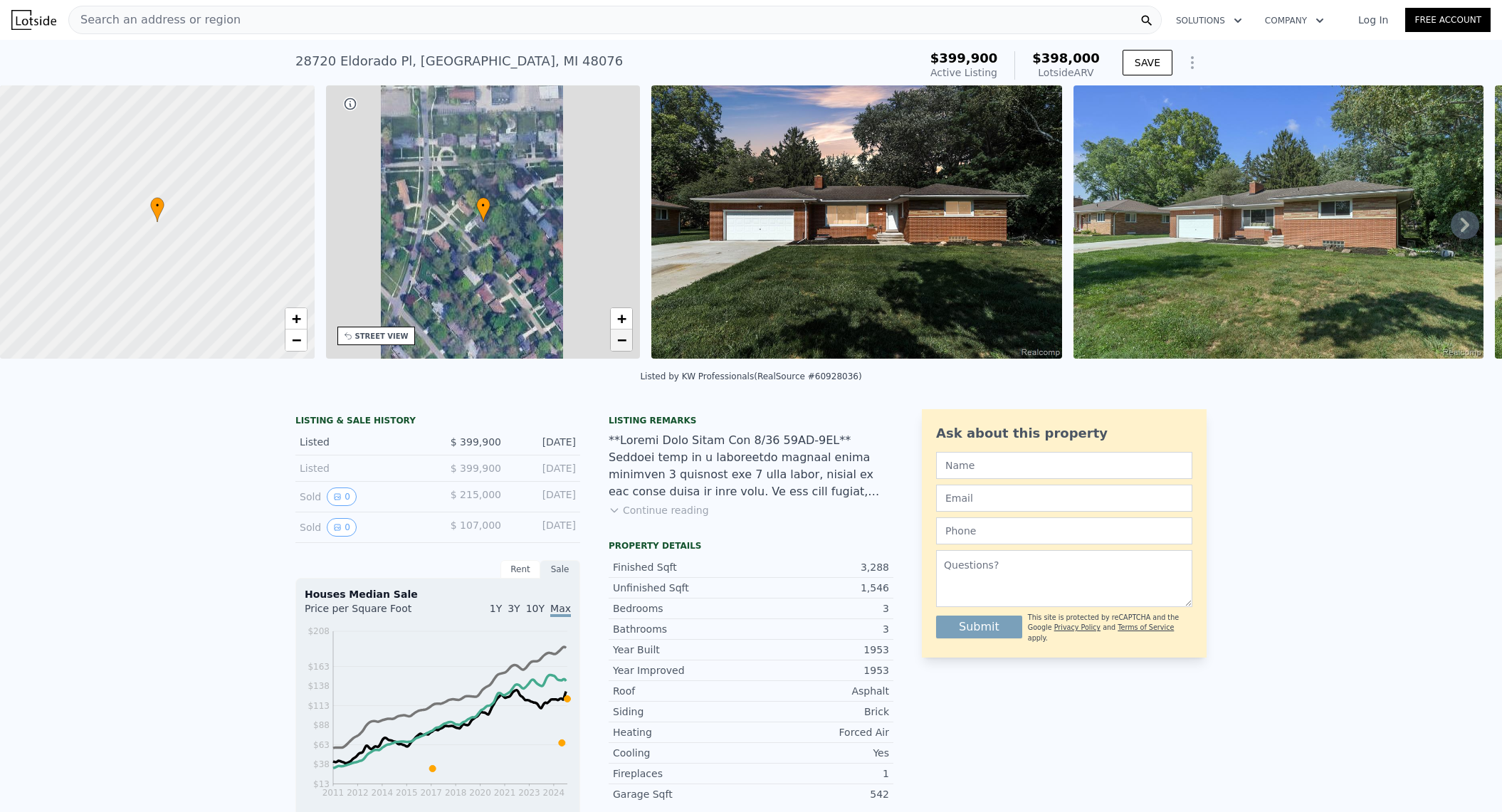
click at [626, 342] on span "−" at bounding box center [621, 340] width 9 height 18
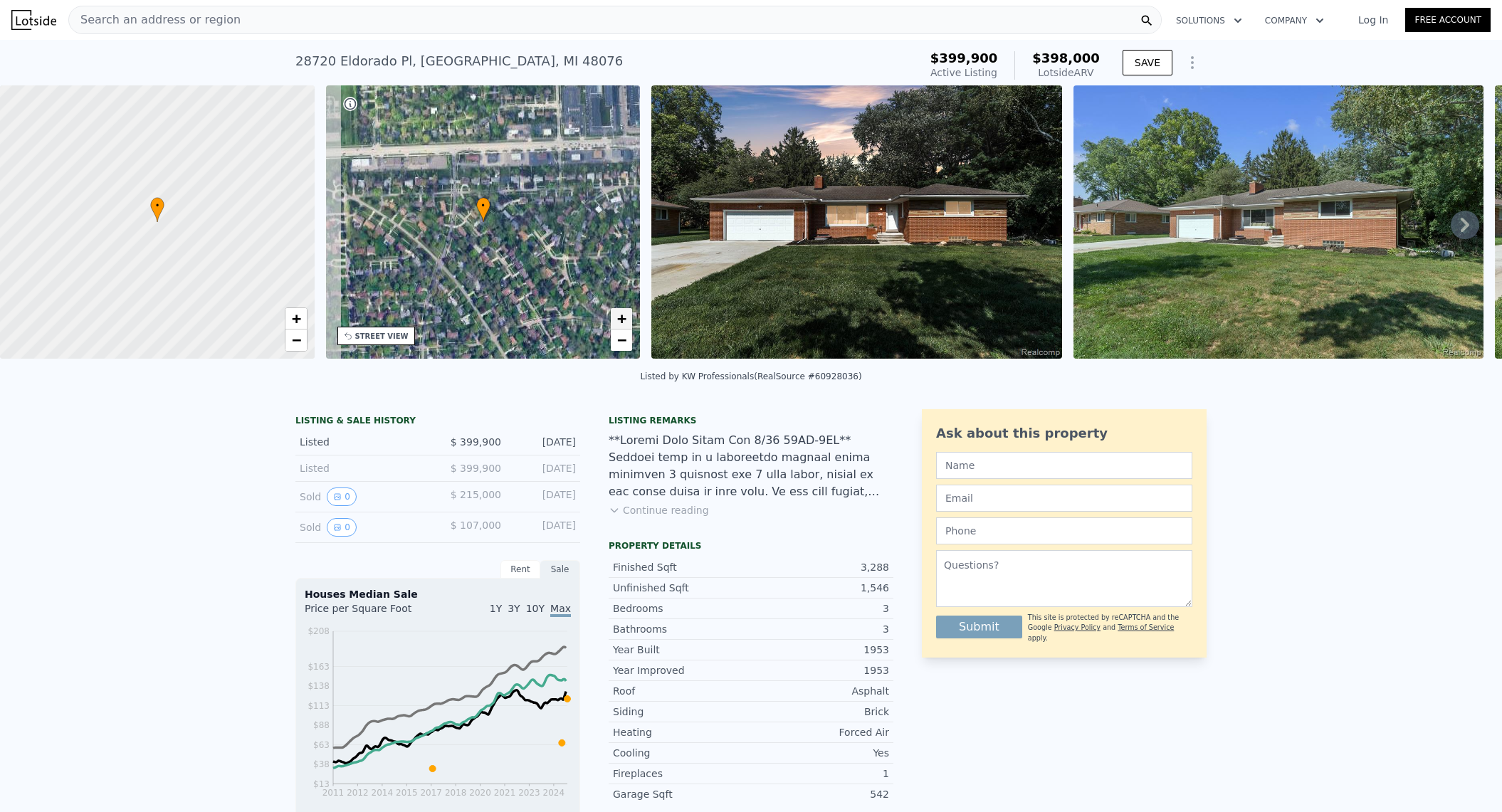
click at [625, 312] on span "+" at bounding box center [621, 319] width 9 height 18
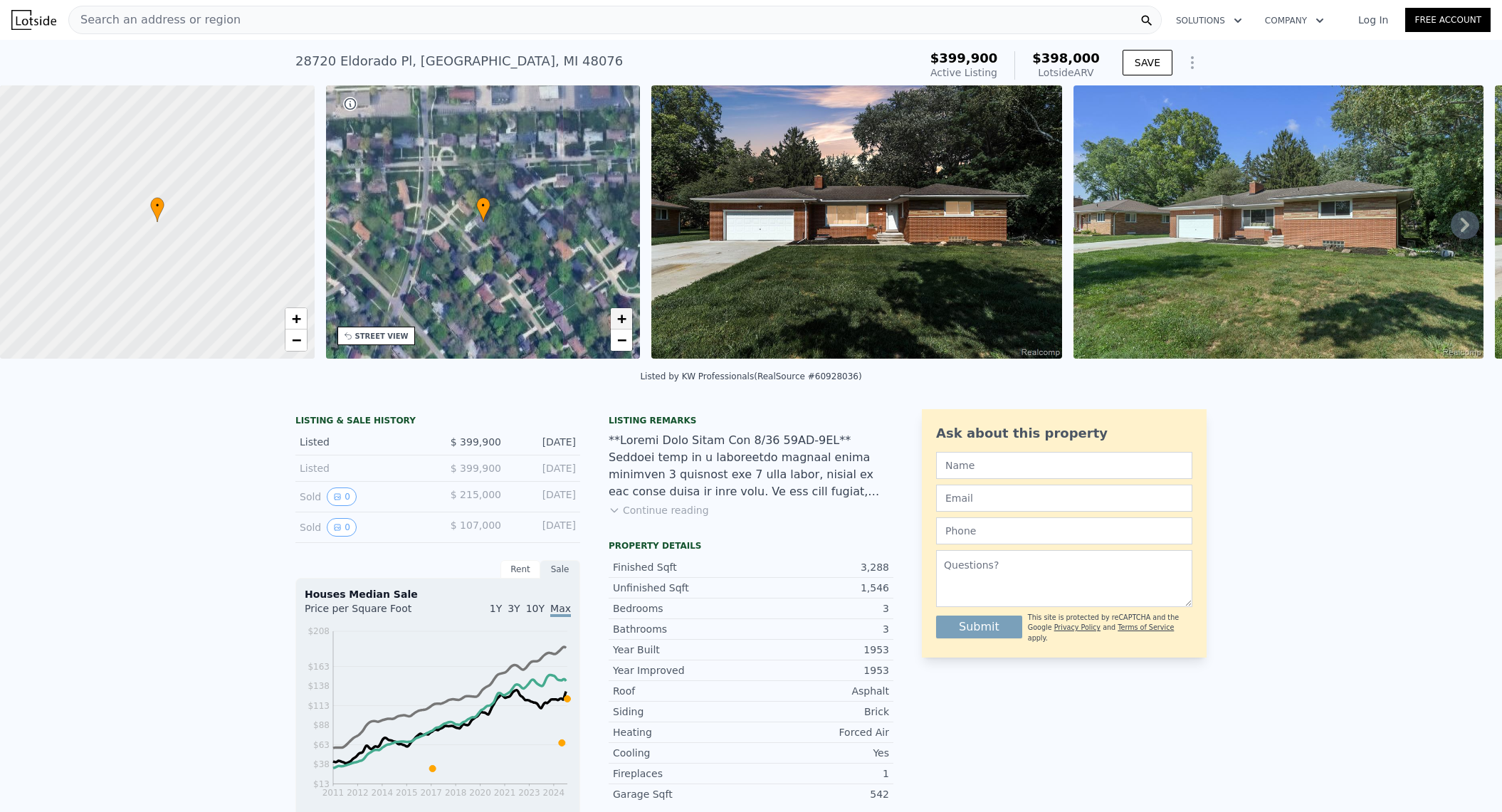
click at [625, 312] on span "+" at bounding box center [621, 319] width 9 height 18
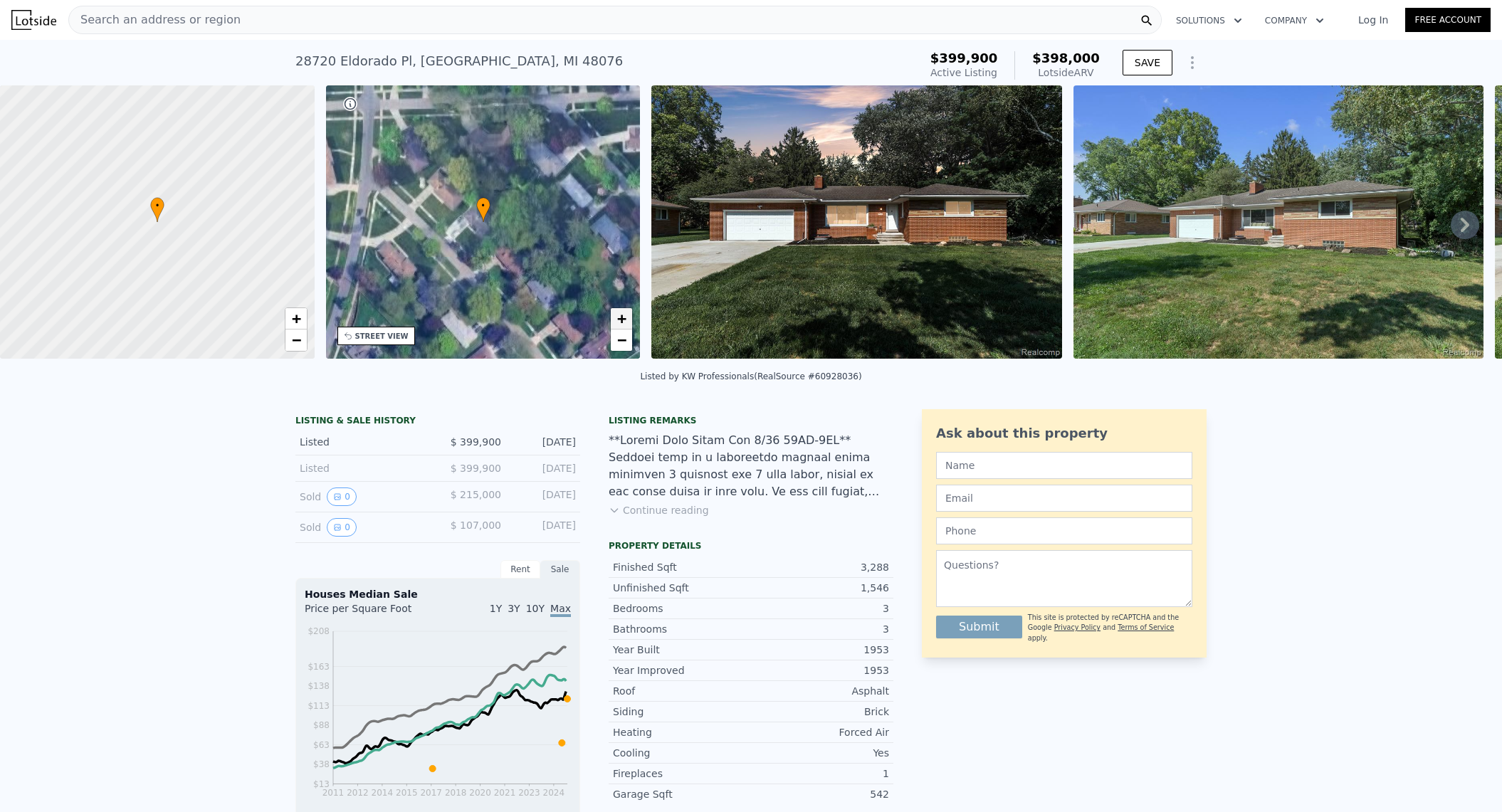
click at [625, 312] on span "+" at bounding box center [621, 319] width 9 height 18
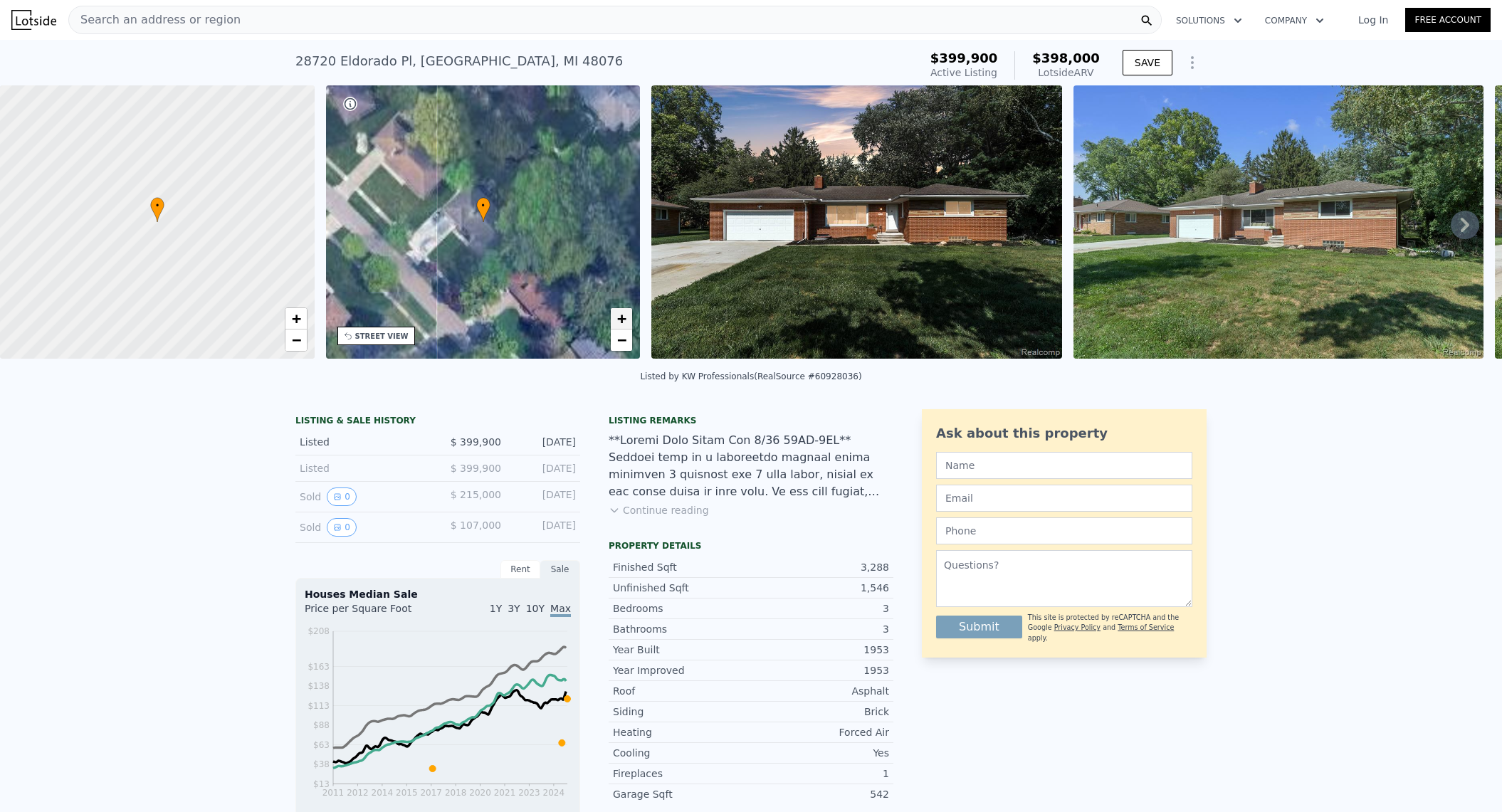
click at [625, 312] on span "+" at bounding box center [621, 319] width 9 height 18
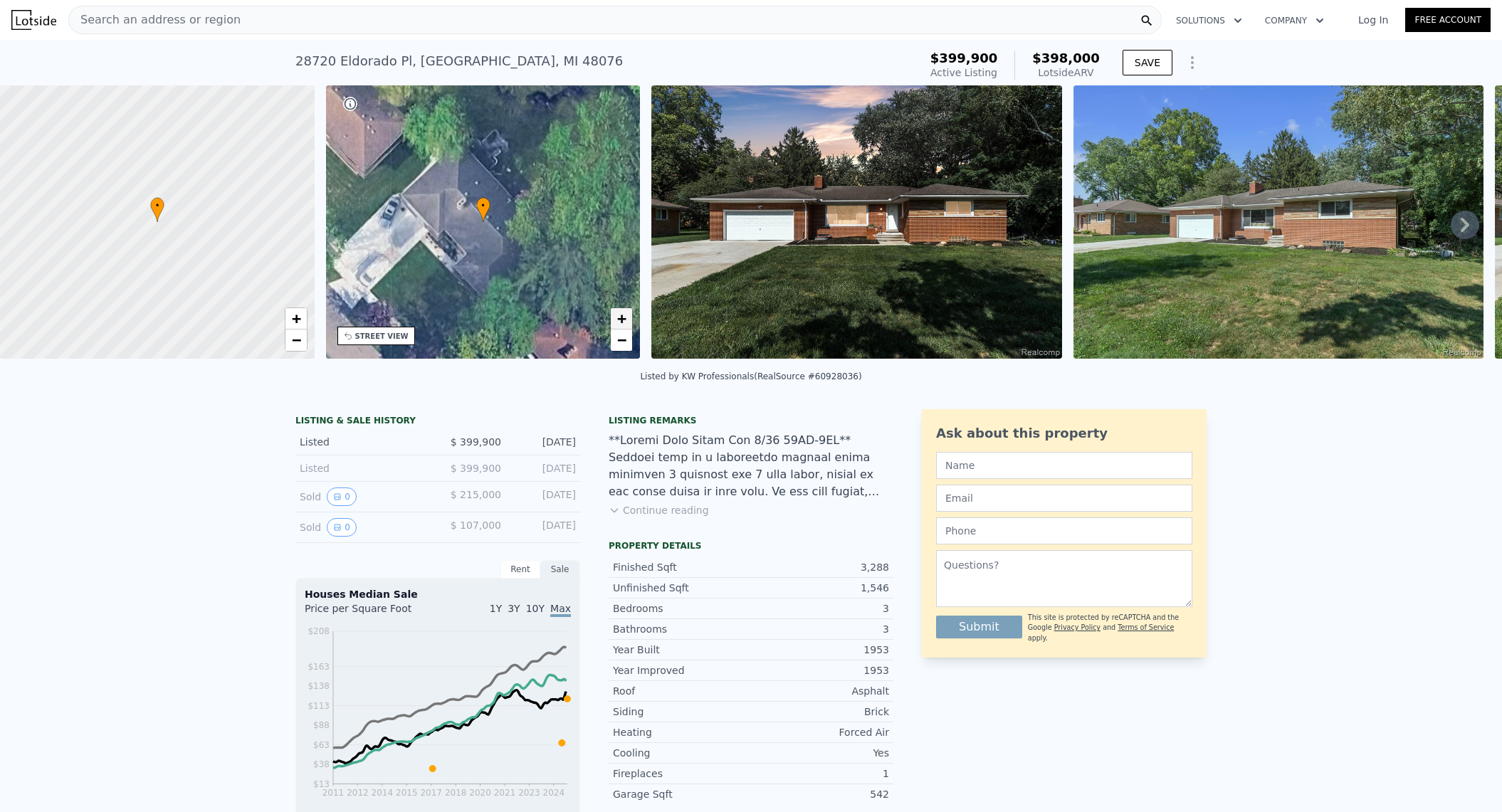
click at [625, 312] on span "+" at bounding box center [621, 319] width 9 height 18
click at [874, 256] on img at bounding box center [857, 222] width 411 height 273
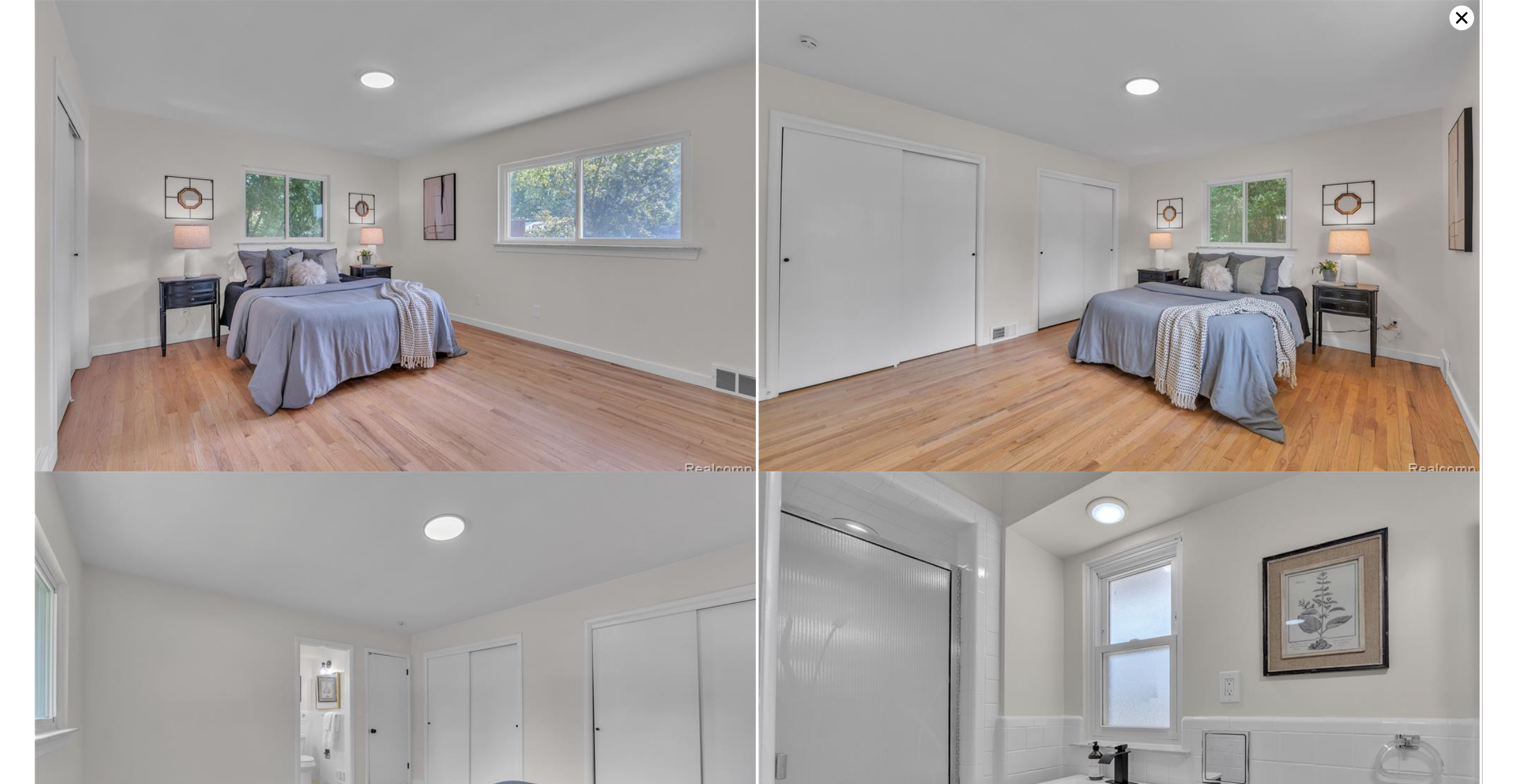
scroll to position [4883, 0]
